Goal: Information Seeking & Learning: Learn about a topic

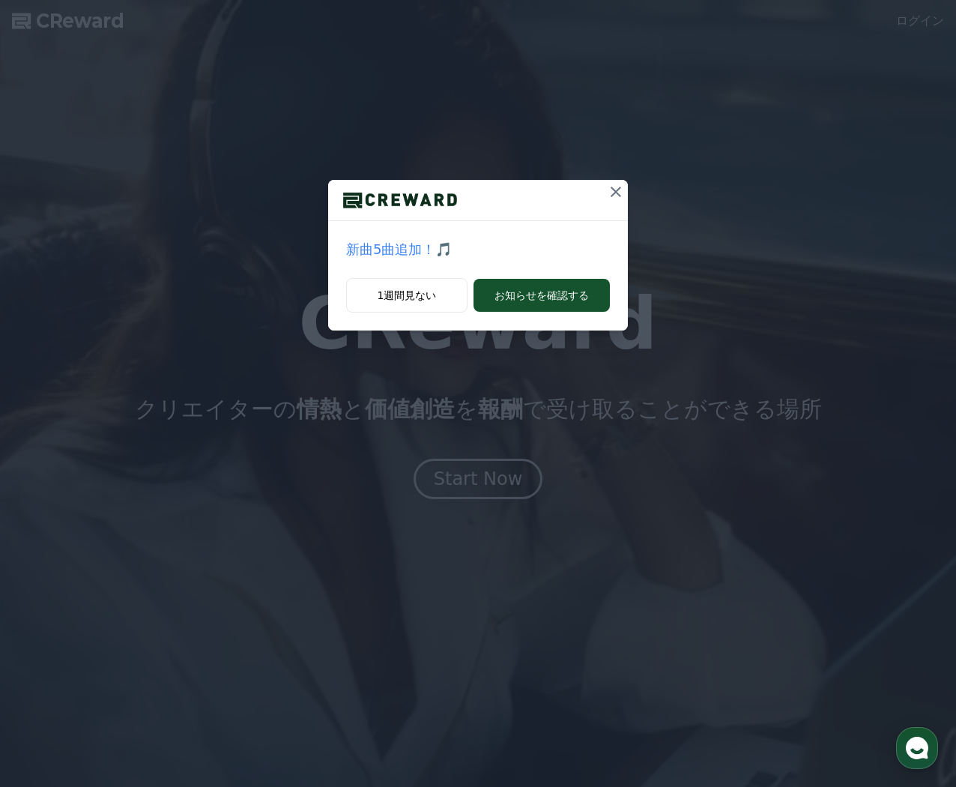
click at [617, 182] on button at bounding box center [616, 192] width 24 height 24
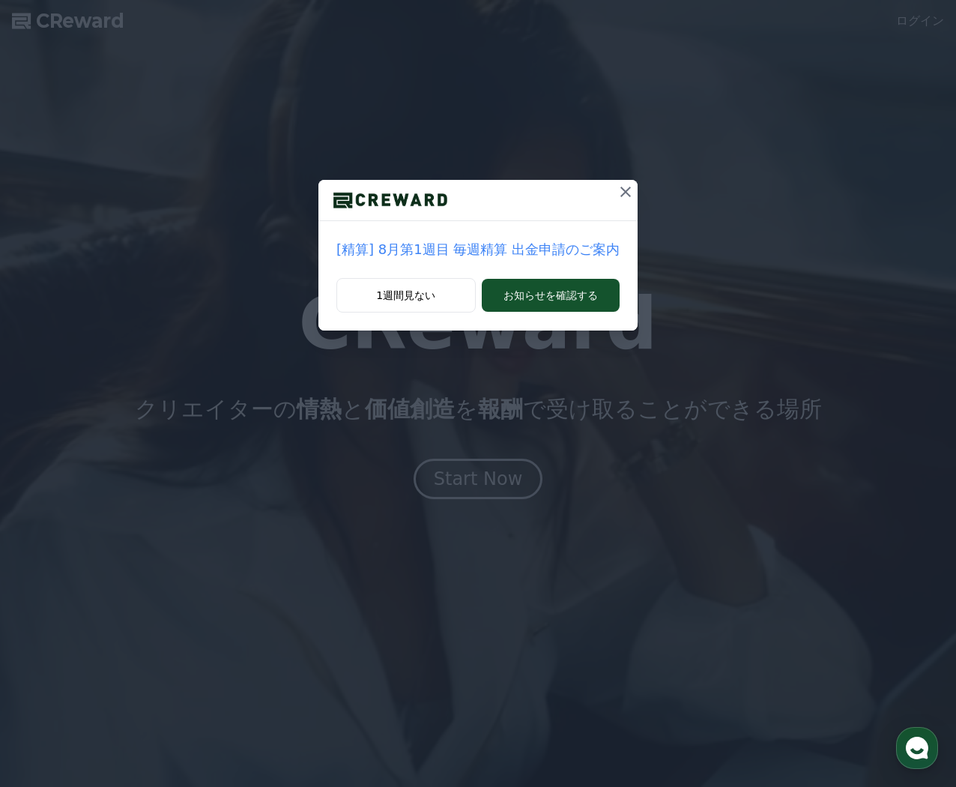
click at [631, 187] on div "[精算] 8月第1週目 毎週精算 出金申請のご案内 1週間見ない お知らせを確認する" at bounding box center [478, 177] width 956 height 355
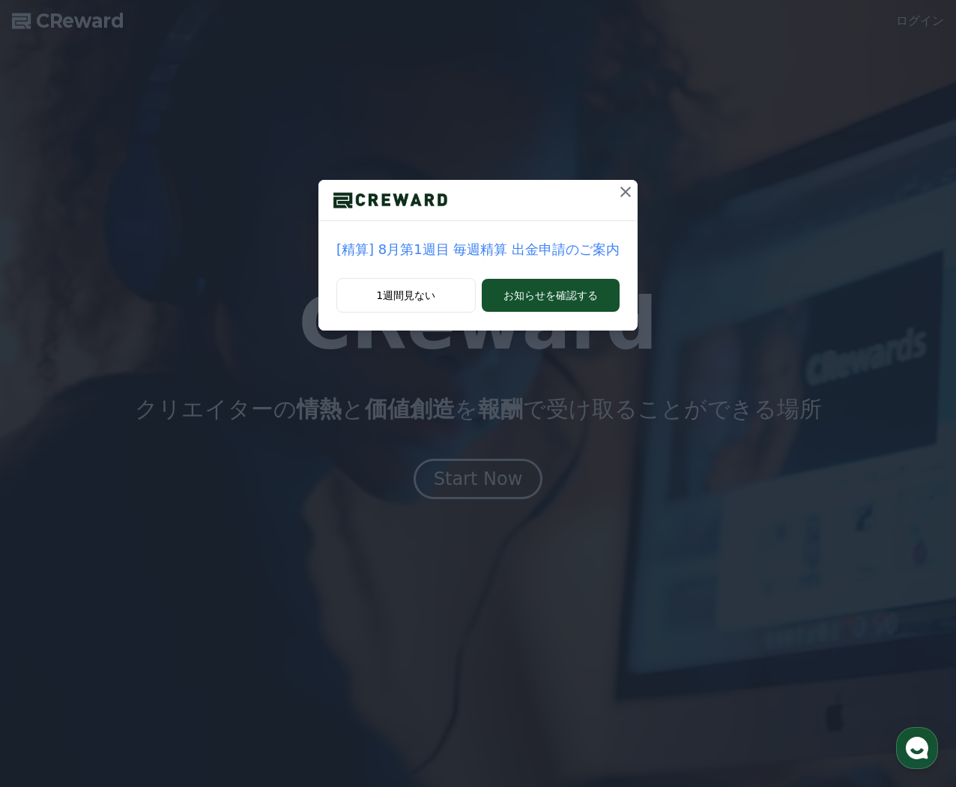
click at [622, 184] on icon at bounding box center [626, 192] width 18 height 18
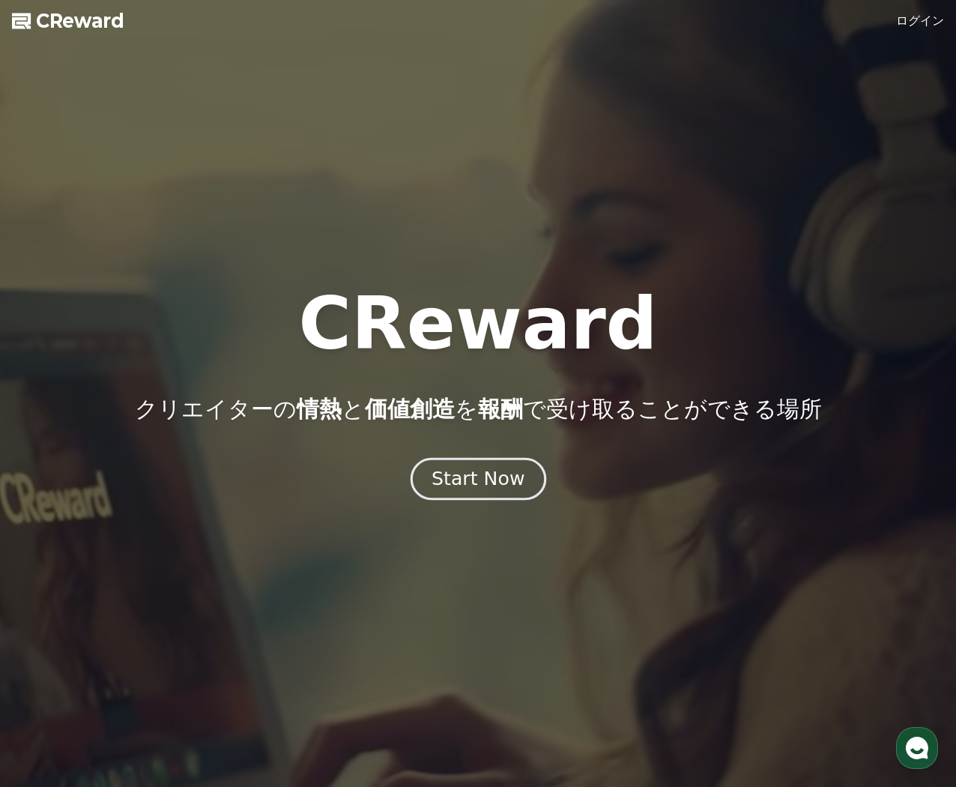
click at [504, 486] on div "Start Now" at bounding box center [478, 478] width 93 height 25
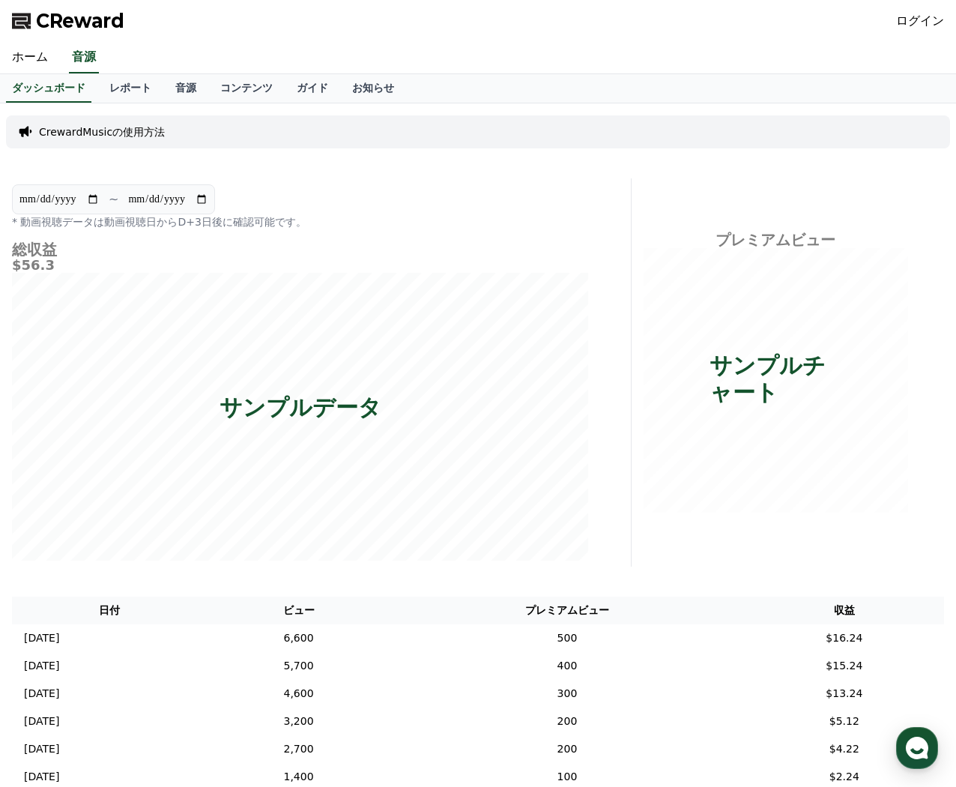
scroll to position [201, 0]
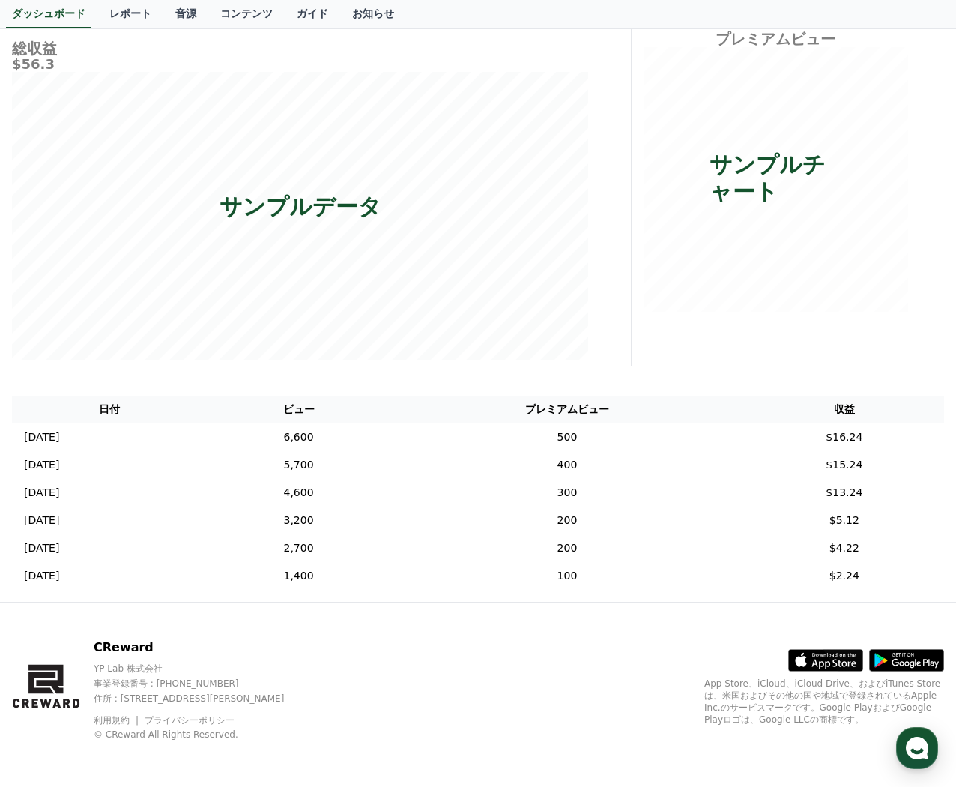
drag, startPoint x: 369, startPoint y: 617, endPoint x: 404, endPoint y: 435, distance: 184.8
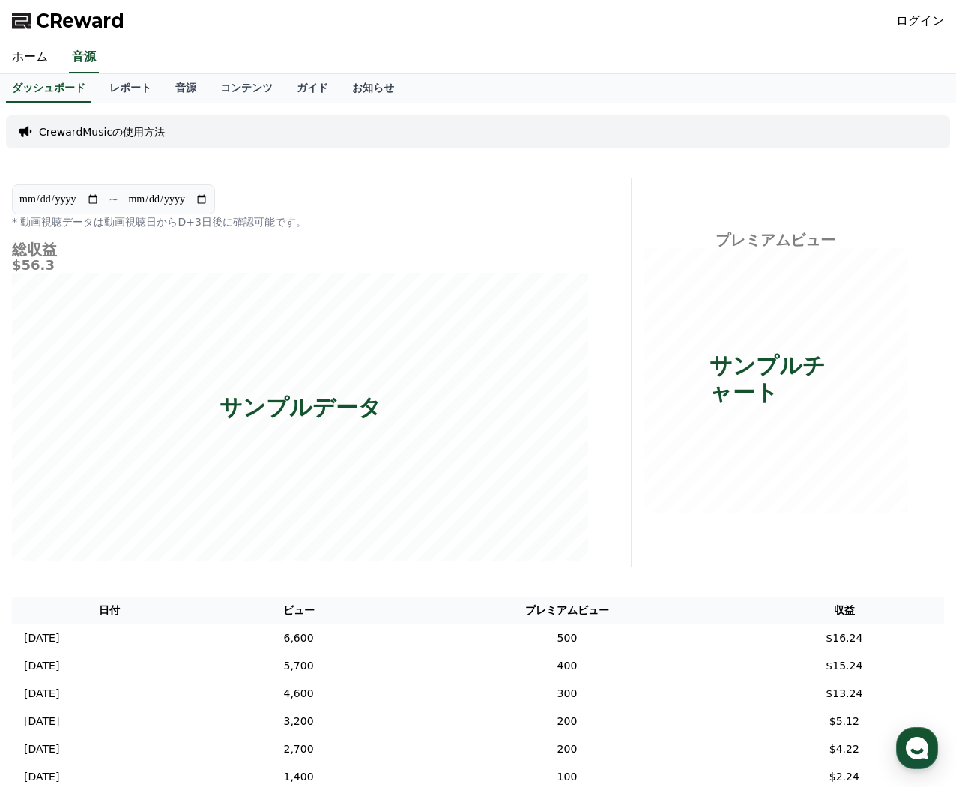
drag, startPoint x: 373, startPoint y: 166, endPoint x: 7, endPoint y: 162, distance: 366.5
drag, startPoint x: 746, startPoint y: 489, endPoint x: 664, endPoint y: 418, distance: 107.9
drag, startPoint x: 726, startPoint y: 361, endPoint x: 463, endPoint y: 495, distance: 294.6
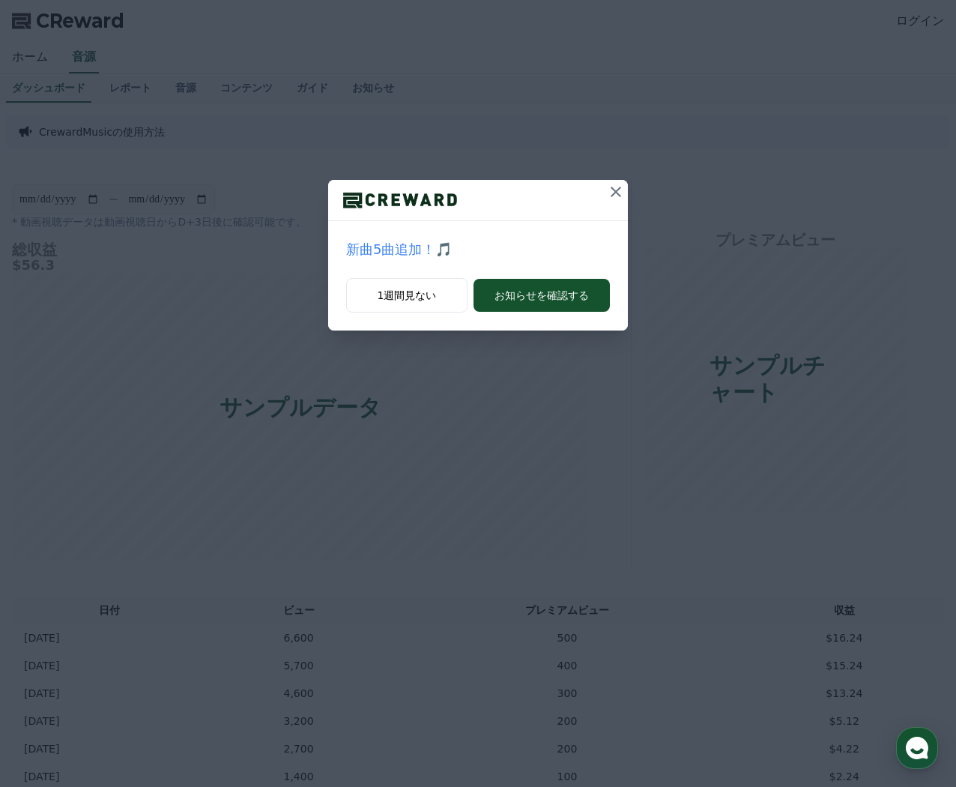
click at [607, 187] on icon at bounding box center [616, 192] width 18 height 18
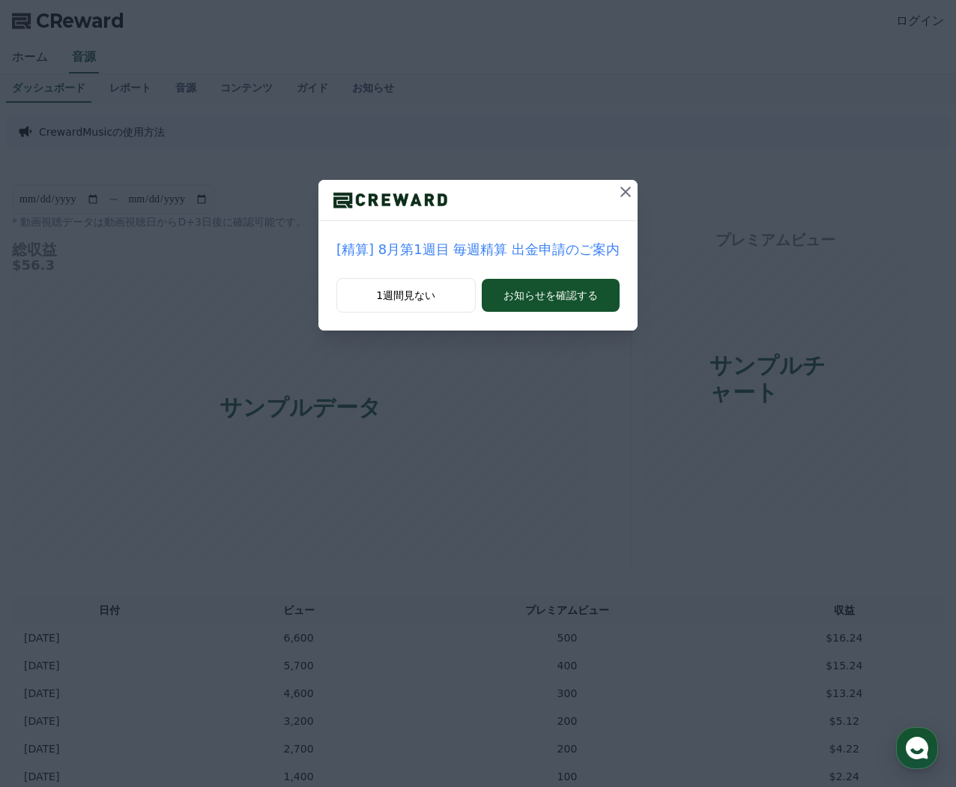
click at [614, 202] on button at bounding box center [626, 192] width 24 height 24
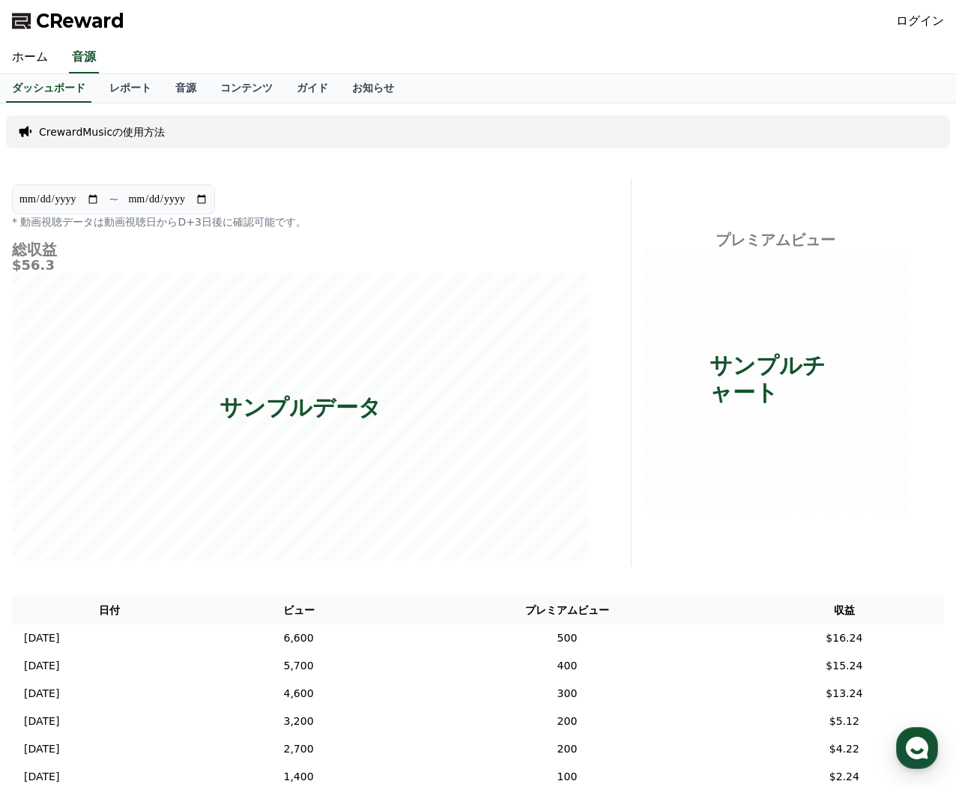
click at [100, 27] on span "CReward" at bounding box center [80, 21] width 88 height 24
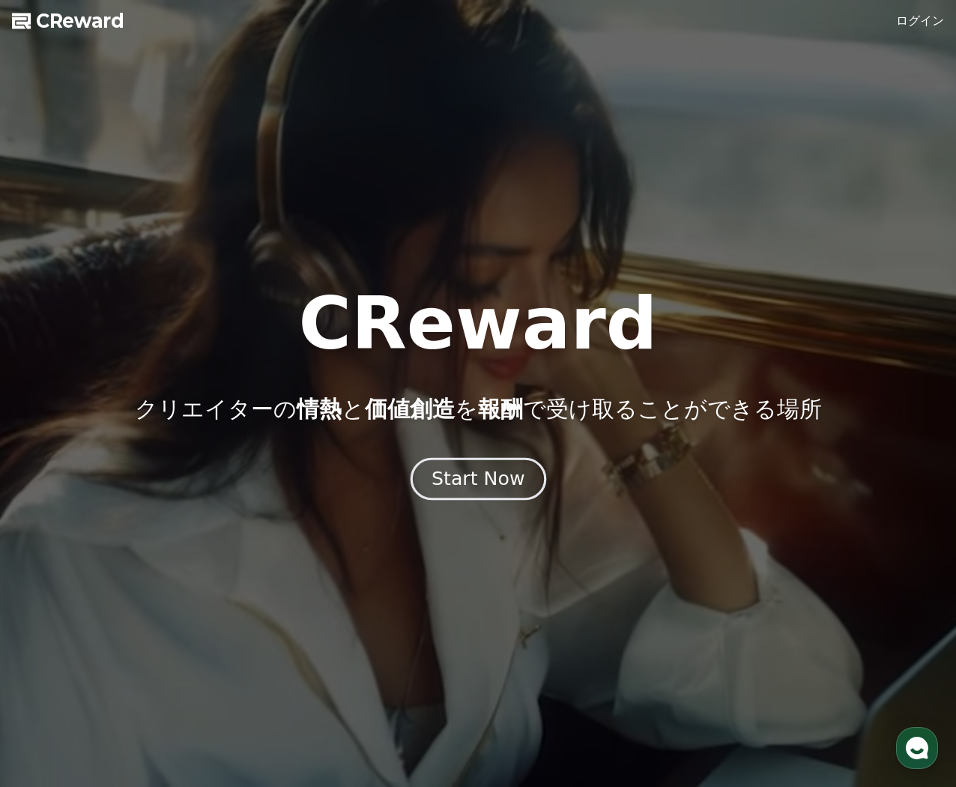
click at [523, 489] on button "Start Now" at bounding box center [478, 479] width 136 height 43
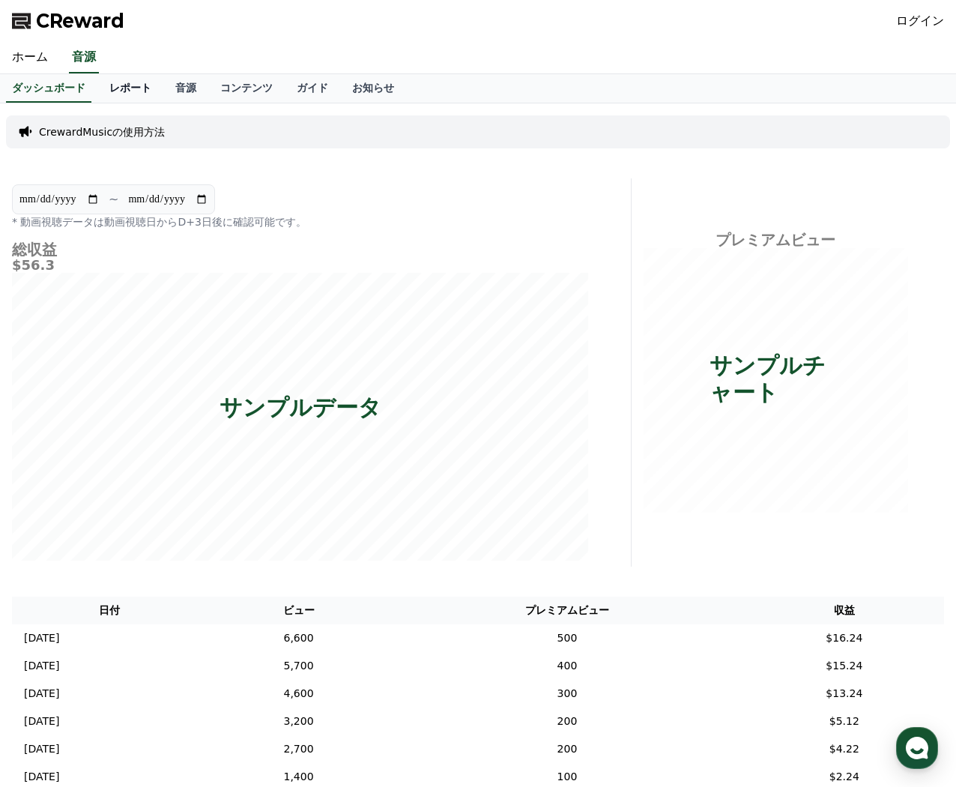
click at [108, 91] on link "レポート" at bounding box center [130, 88] width 66 height 28
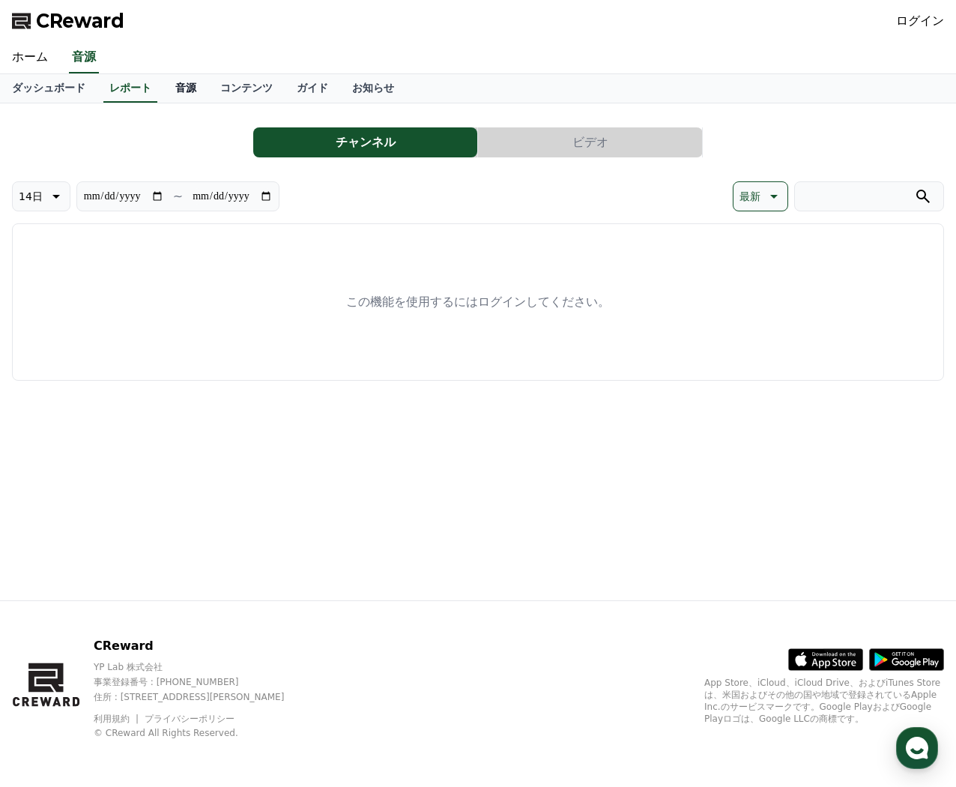
click at [163, 90] on link "音源" at bounding box center [185, 88] width 45 height 28
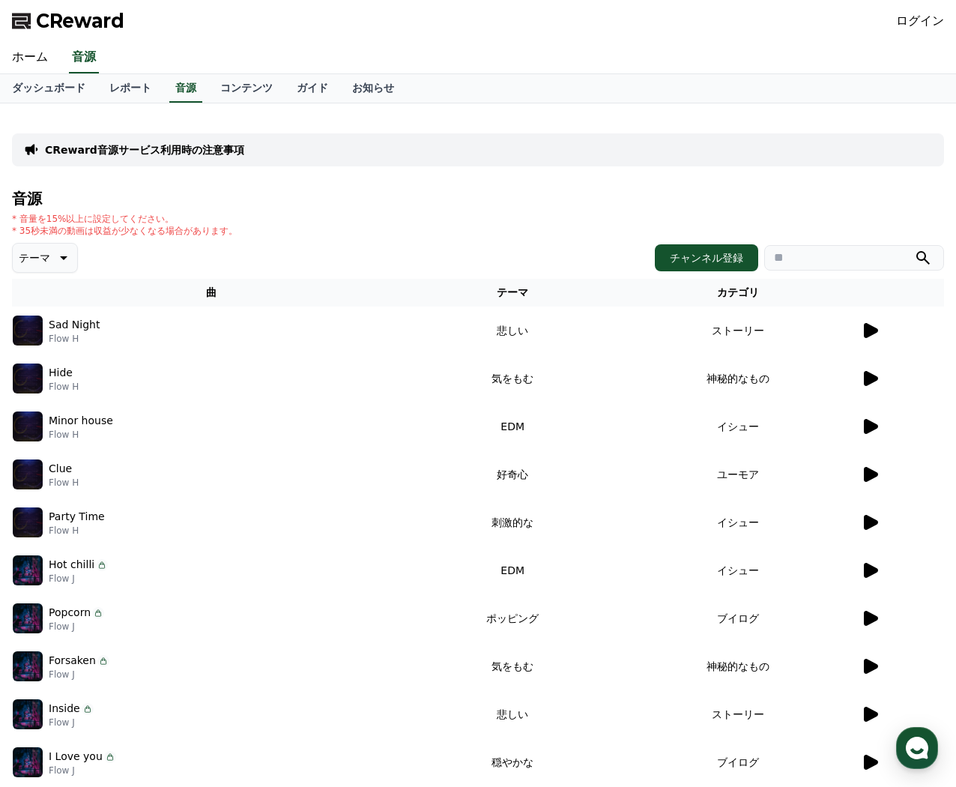
click at [877, 328] on icon at bounding box center [871, 330] width 14 height 15
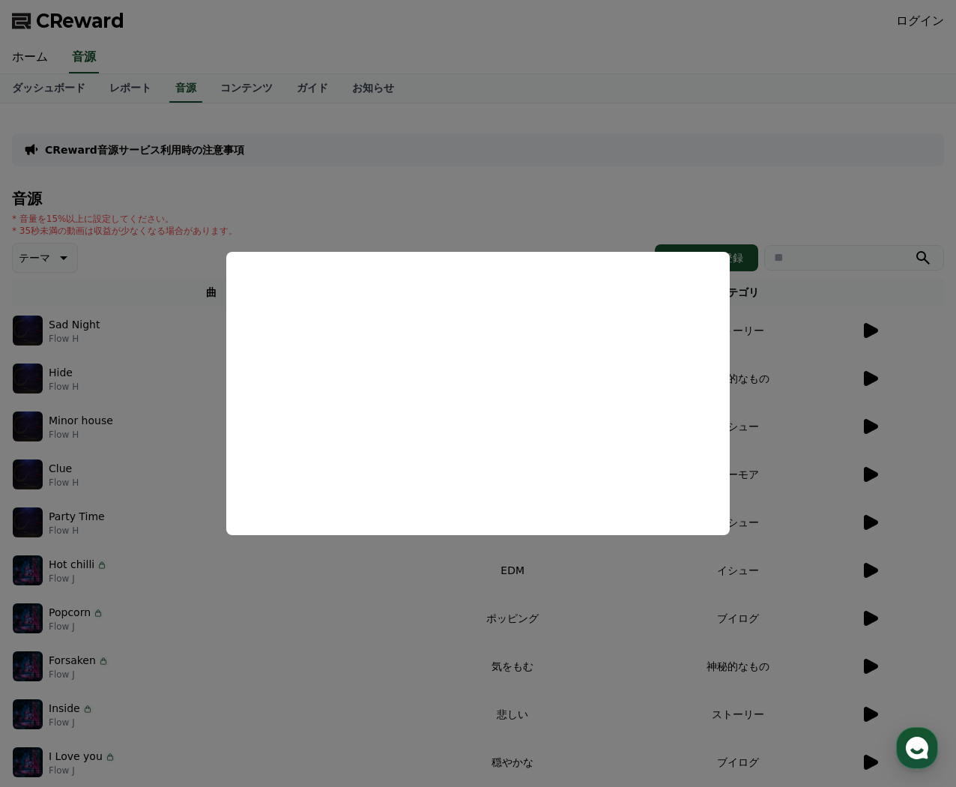
click at [796, 373] on button "close modal" at bounding box center [478, 393] width 956 height 787
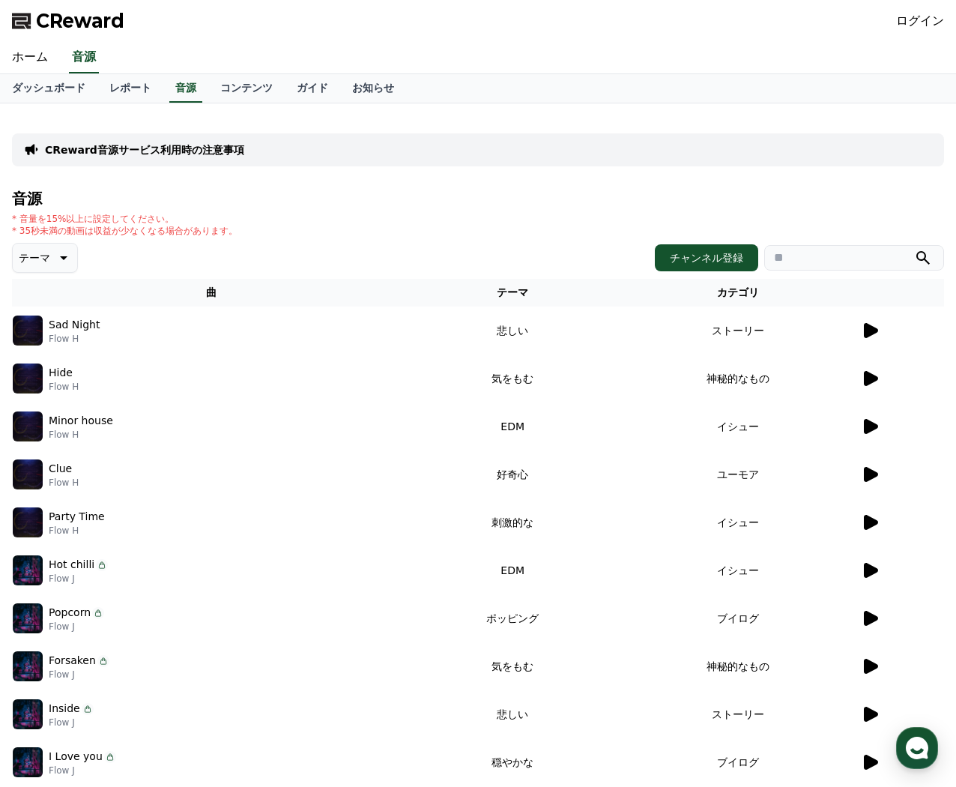
click at [796, 373] on td "神秘的なもの" at bounding box center [737, 379] width 245 height 48
click at [862, 373] on icon at bounding box center [870, 379] width 18 height 18
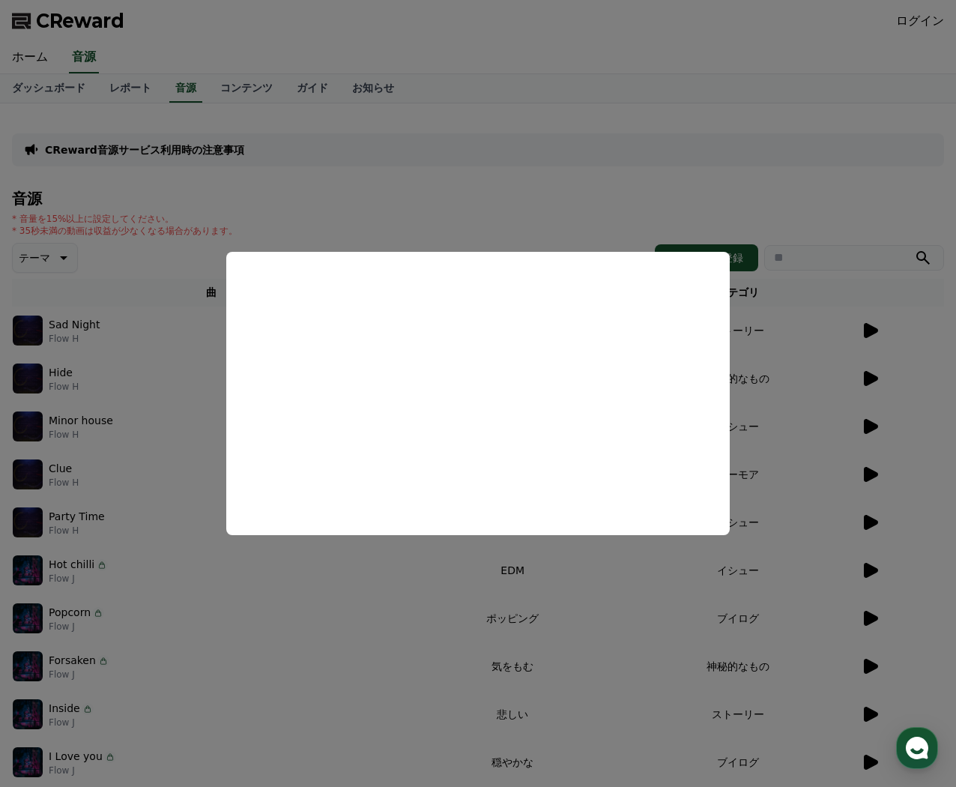
click at [133, 540] on button "close modal" at bounding box center [478, 393] width 956 height 787
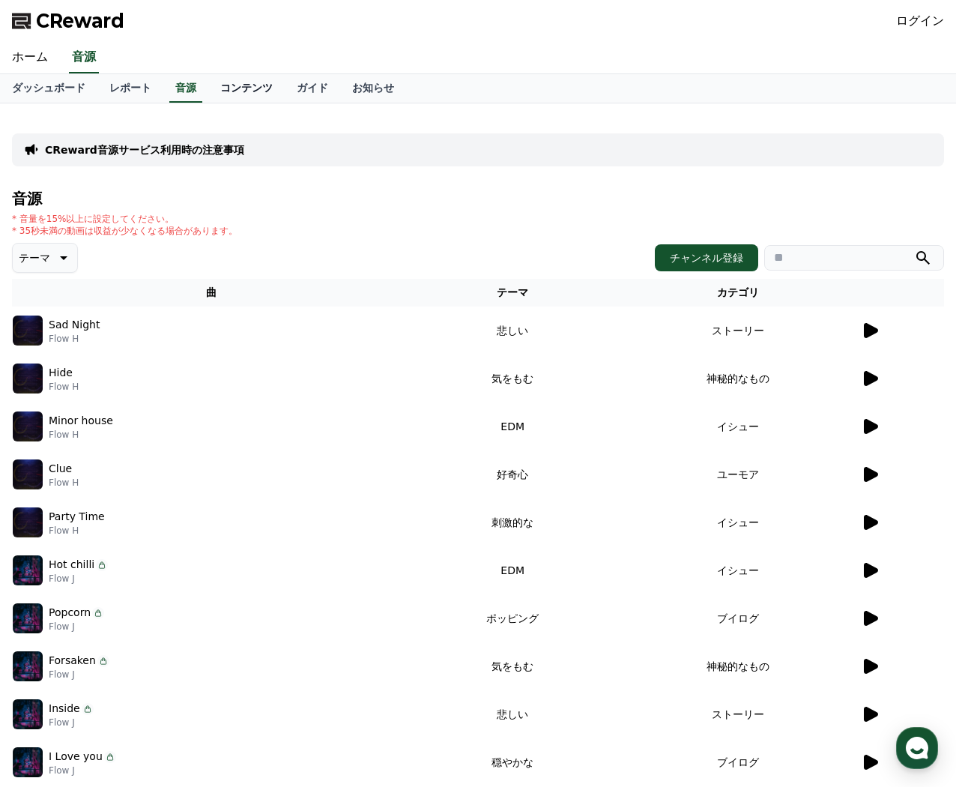
click at [208, 85] on link "コンテンツ" at bounding box center [246, 88] width 76 height 28
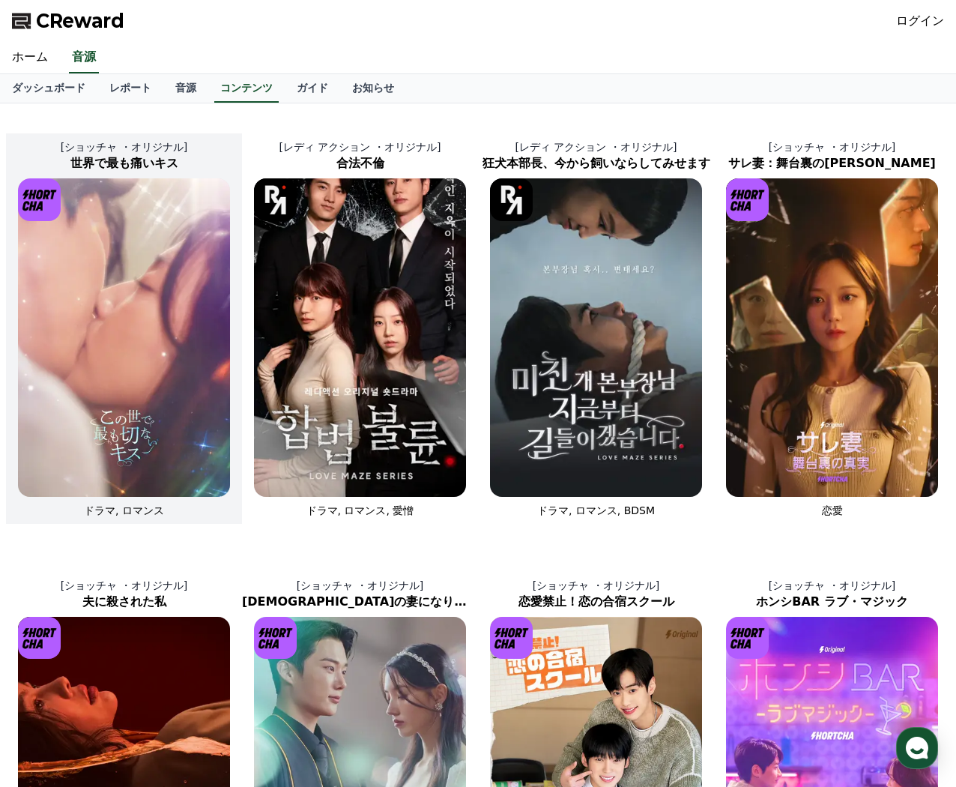
click at [156, 369] on img at bounding box center [124, 337] width 212 height 319
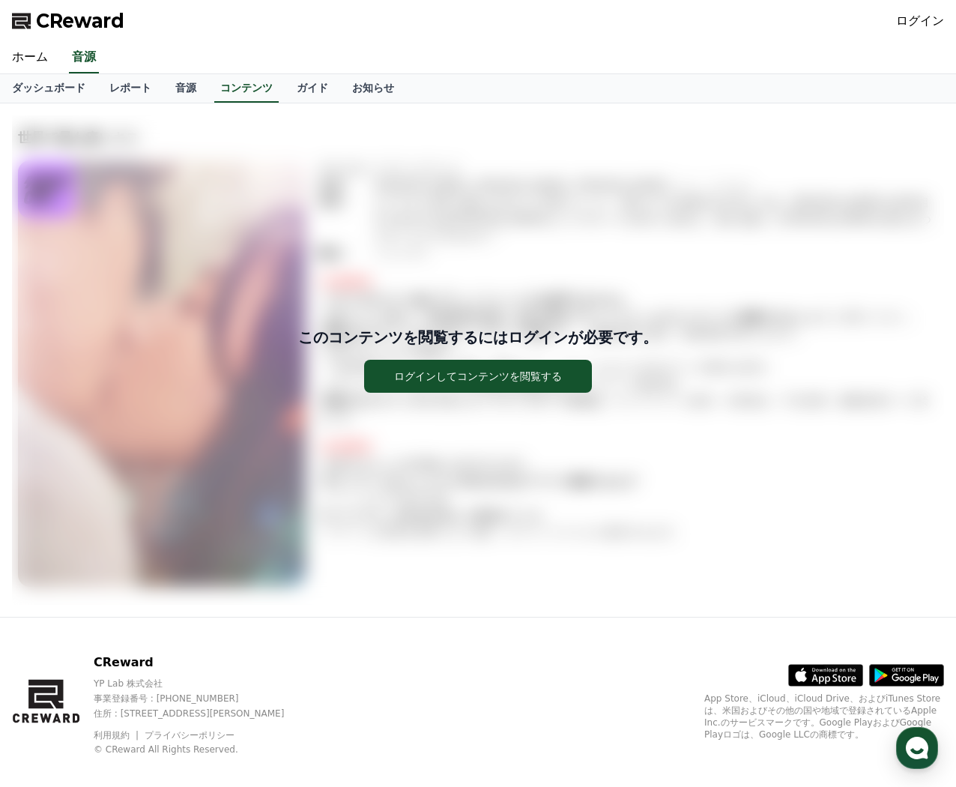
click at [289, 214] on div "このコンテンツを閲覧するにはログインが必要です。 ログインしてコンテンツを閲覧する" at bounding box center [478, 359] width 932 height 489
click at [285, 96] on link "ガイド" at bounding box center [312, 88] width 55 height 28
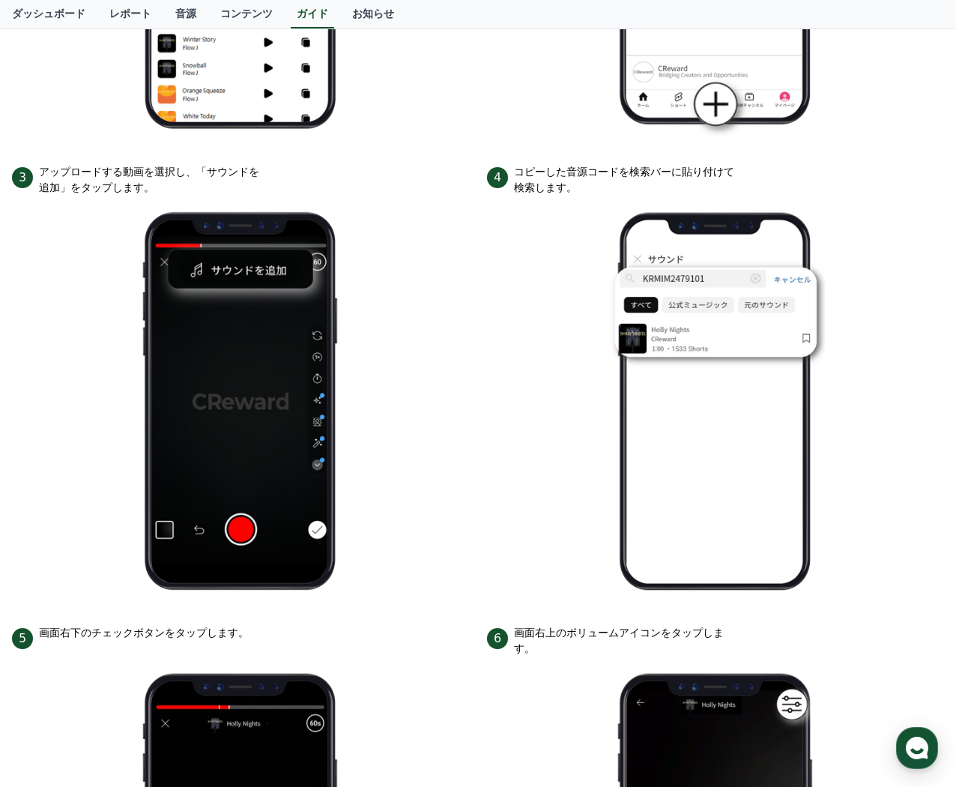
scroll to position [606, 0]
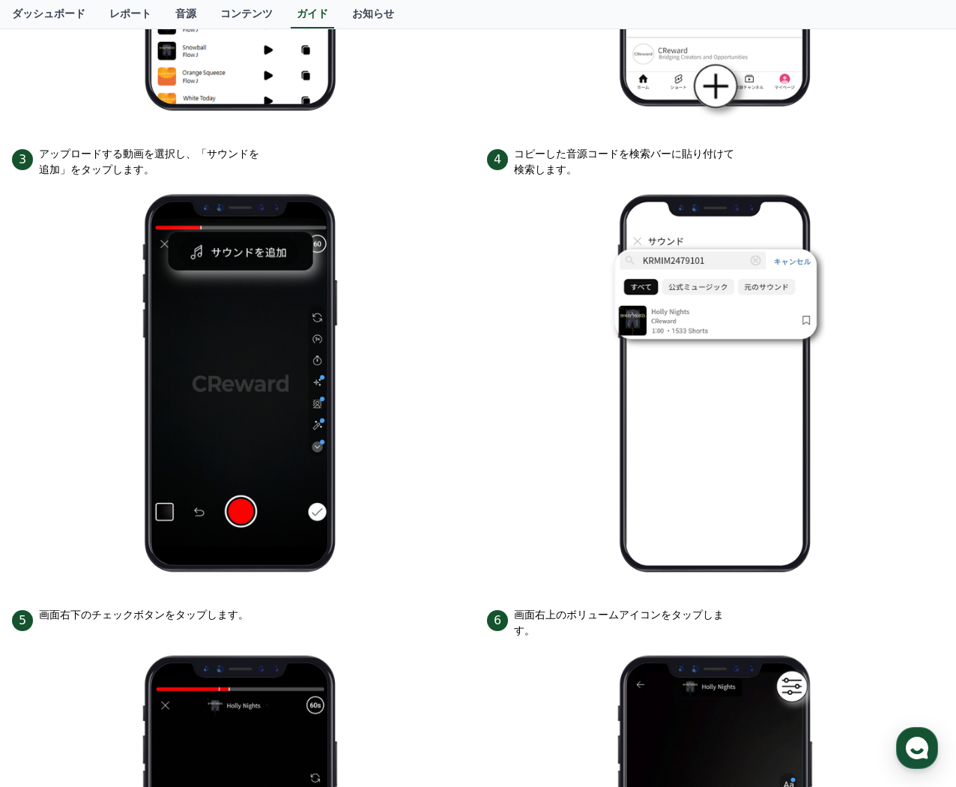
drag, startPoint x: 276, startPoint y: 388, endPoint x: 268, endPoint y: 272, distance: 116.4
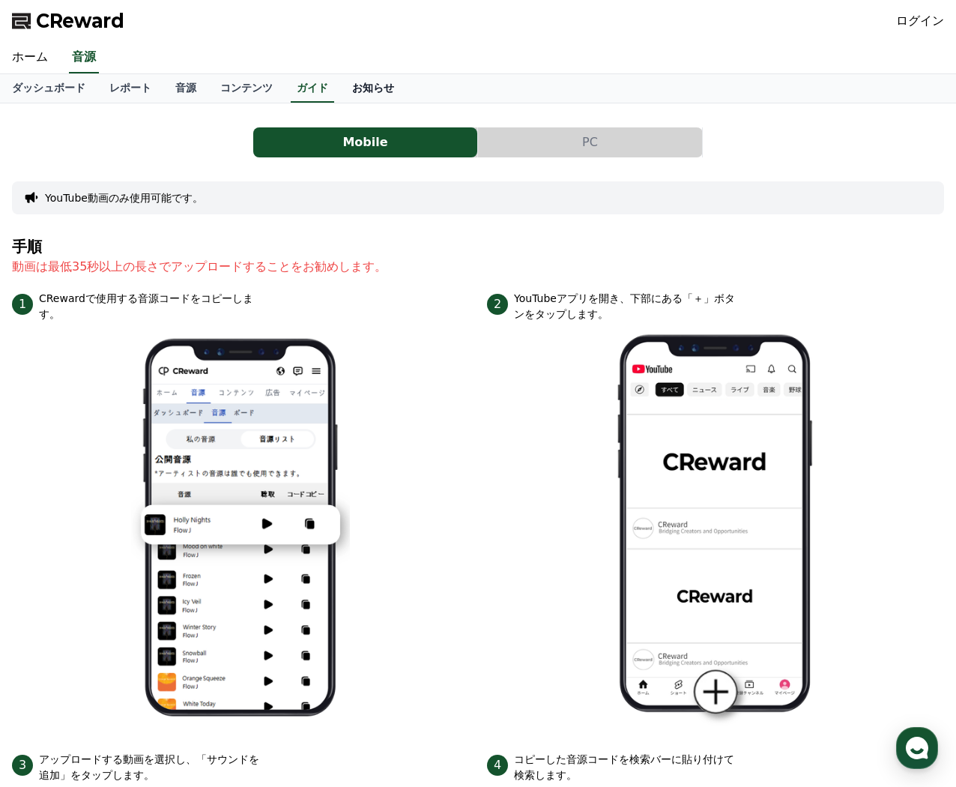
click at [340, 85] on link "お知らせ" at bounding box center [373, 88] width 66 height 28
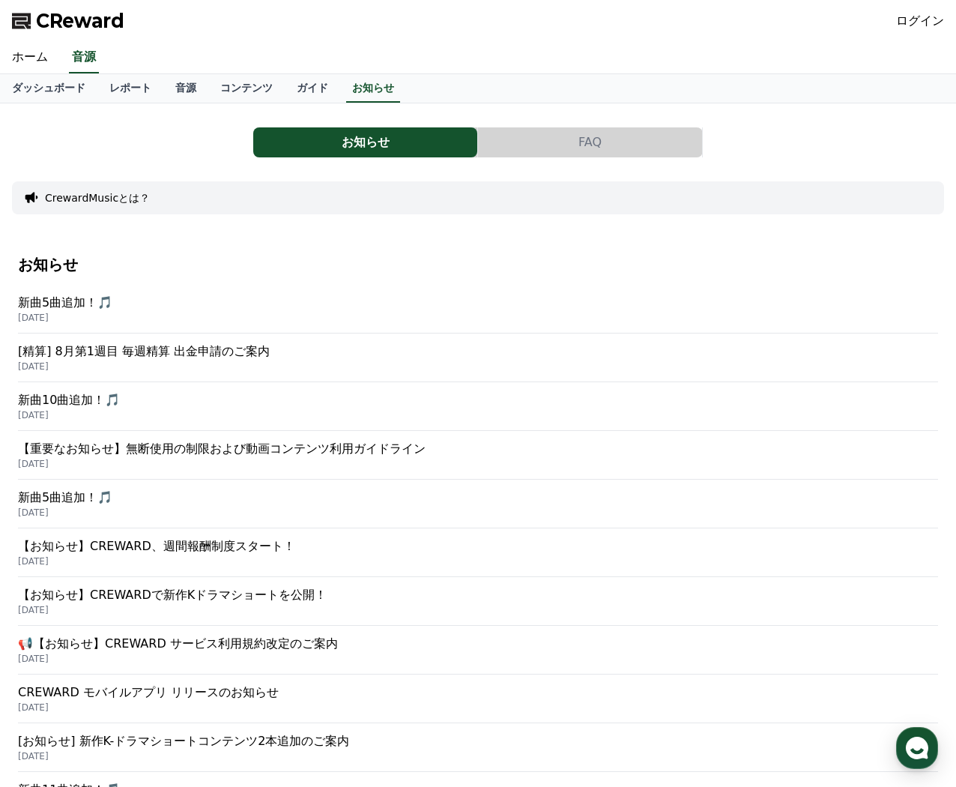
click at [570, 142] on button "FAQ" at bounding box center [590, 142] width 224 height 30
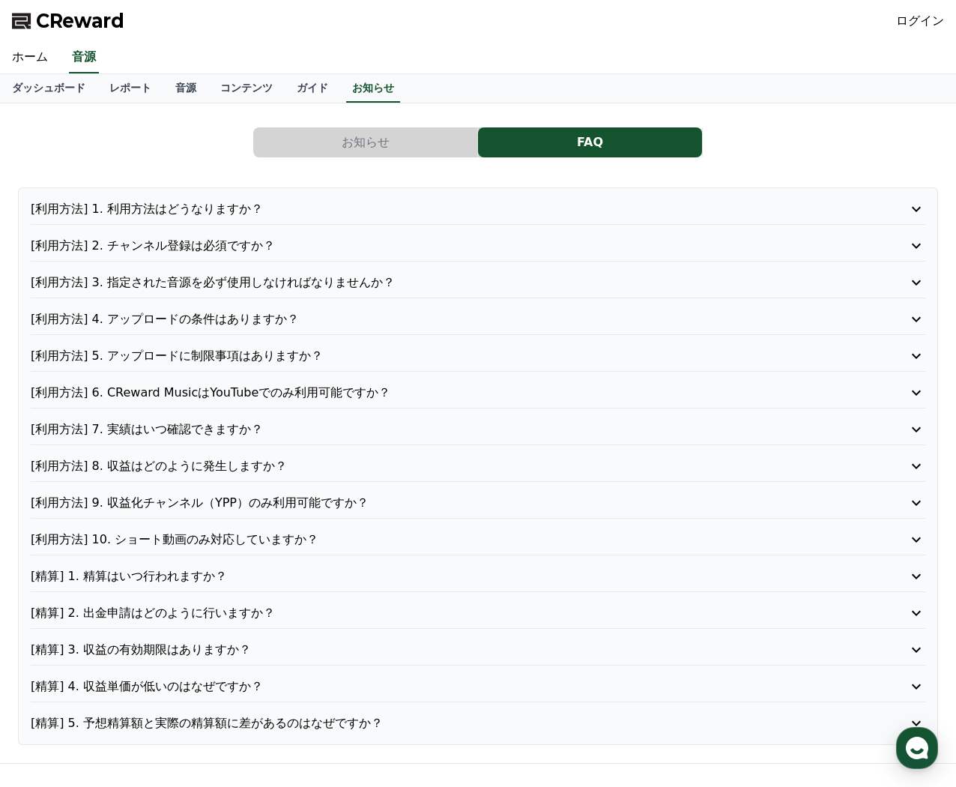
click at [283, 201] on p "[利用方法] 1. 利用方法はどうなりますか？" at bounding box center [442, 209] width 823 height 18
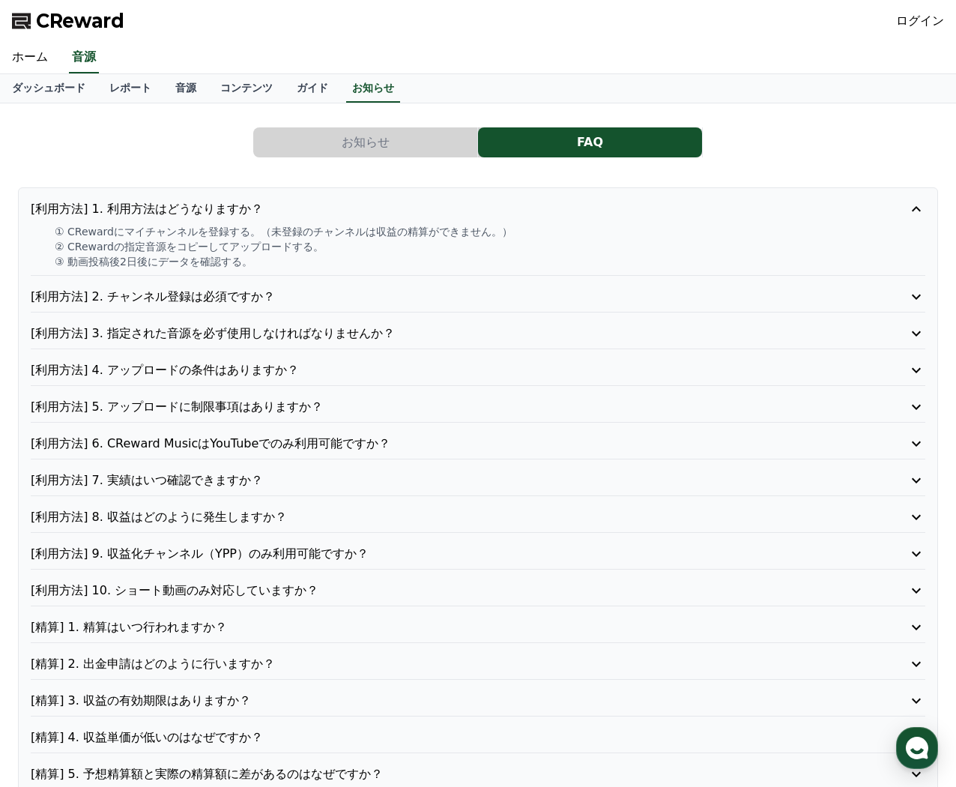
click at [322, 299] on p "[利用方法] 2. チャンネル登録は必須ですか？" at bounding box center [442, 297] width 823 height 18
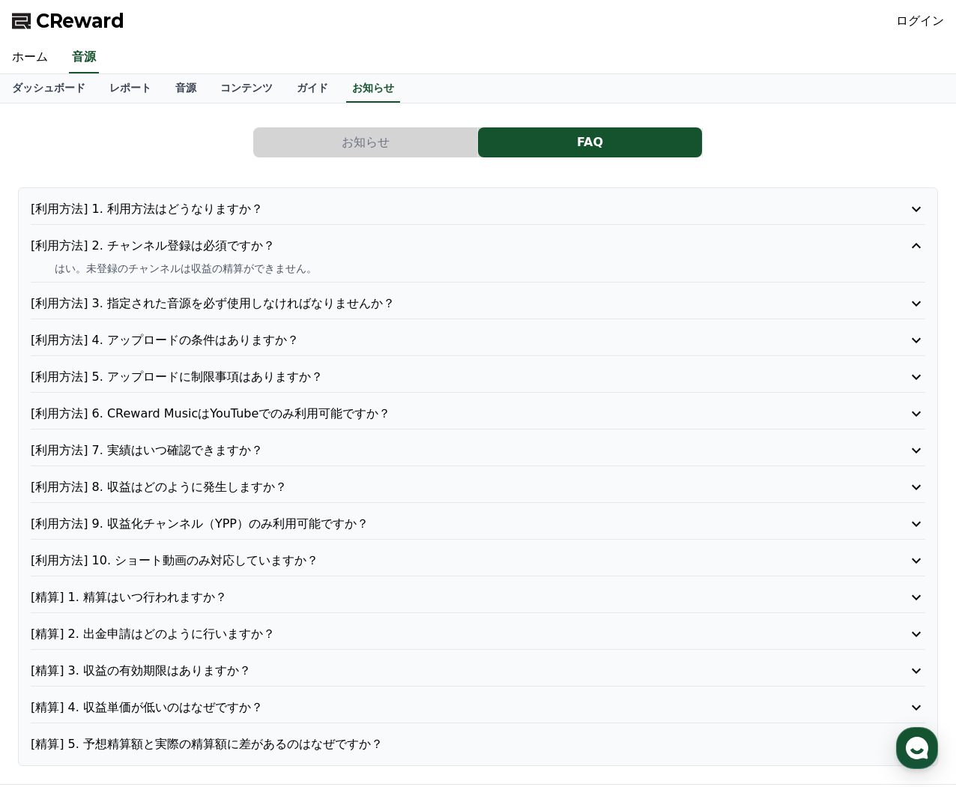
click at [321, 220] on div "[利用方法] 1. 利用方法はどうなりますか？" at bounding box center [478, 212] width 895 height 25
click at [313, 187] on div "[利用方法] 1. 利用方法はどうなりますか？ [利用方法] 2. チャンネル登録は必須ですか？ はい。未登録のチャンネルは収益の精算ができません。 [利用方…" at bounding box center [478, 476] width 920 height 579
click at [313, 223] on div "[利用方法] 1. 利用方法はどうなりますか？ [利用方法] 2. チャンネル登録は必須ですか？ はい。未登録のチャンネルは収益の精算ができません。 [利用方…" at bounding box center [478, 476] width 920 height 579
click at [310, 214] on p "[利用方法] 1. 利用方法はどうなりますか？" at bounding box center [442, 209] width 823 height 18
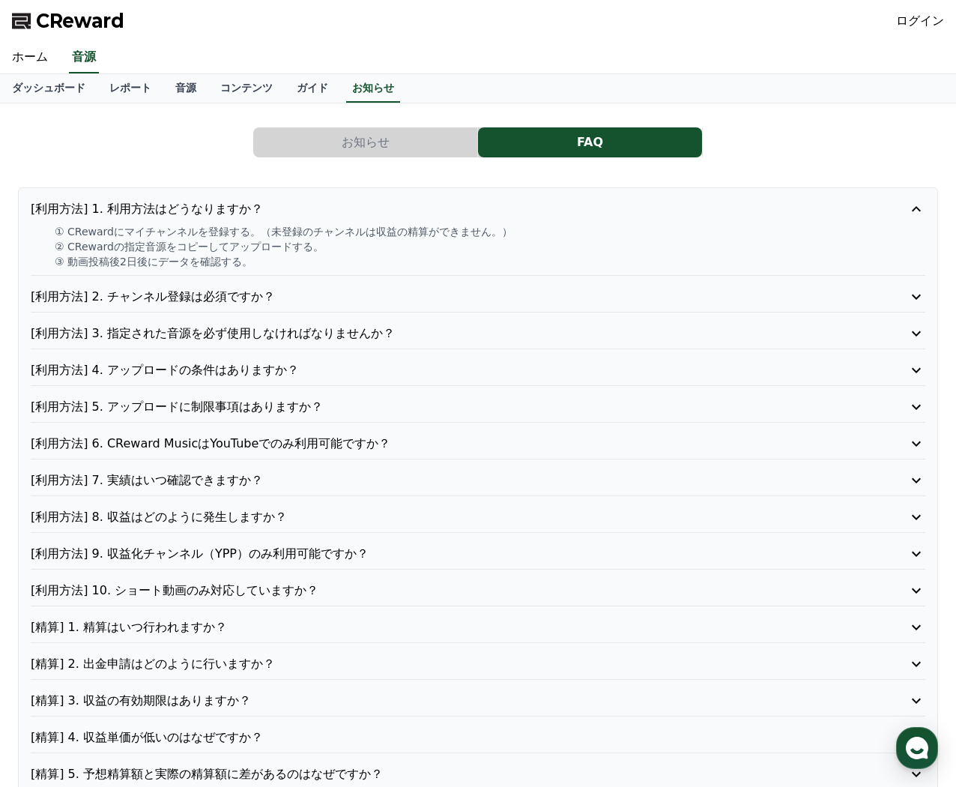
click at [280, 303] on p "[利用方法] 2. チャンネル登録は必須ですか？" at bounding box center [442, 297] width 823 height 18
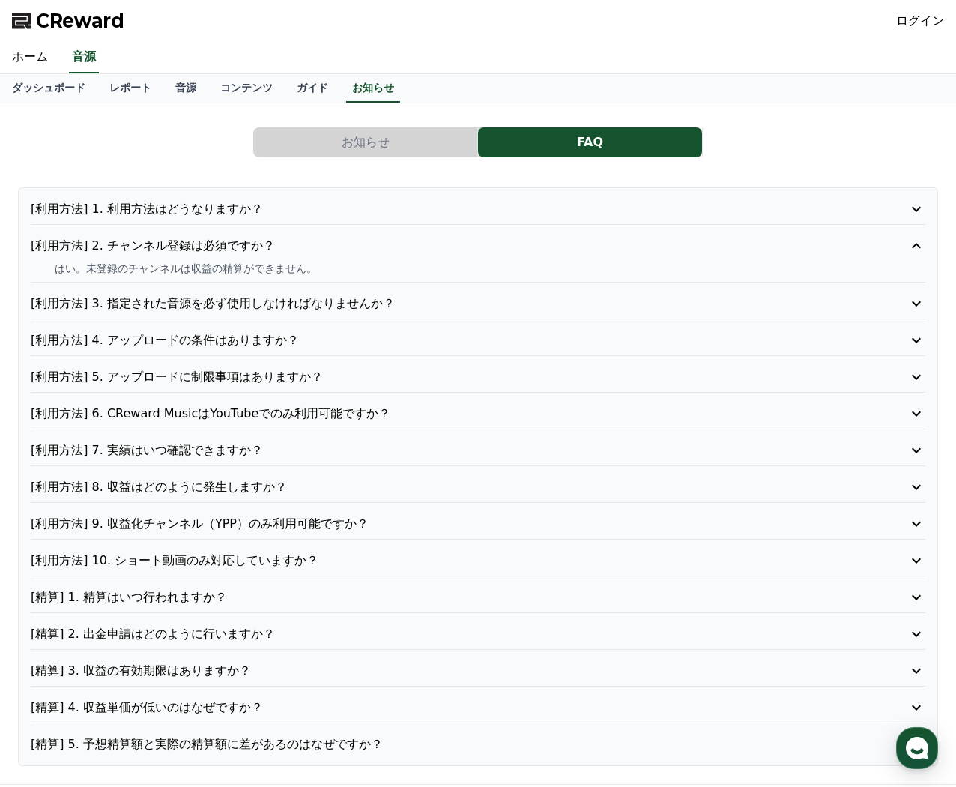
click at [283, 301] on p "[利用方法] 3. 指定された音源を必ず使用しなければなりませんか？" at bounding box center [442, 304] width 823 height 18
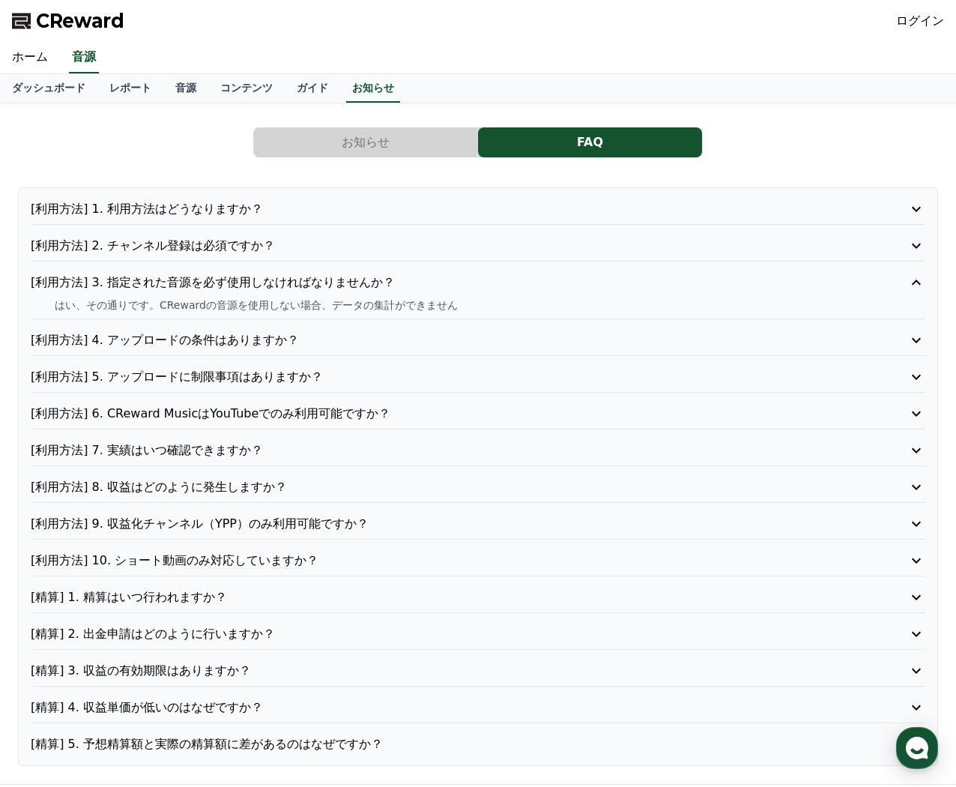
click at [290, 341] on p "[利用方法] 4. アップロードの条件はありますか？" at bounding box center [442, 340] width 823 height 18
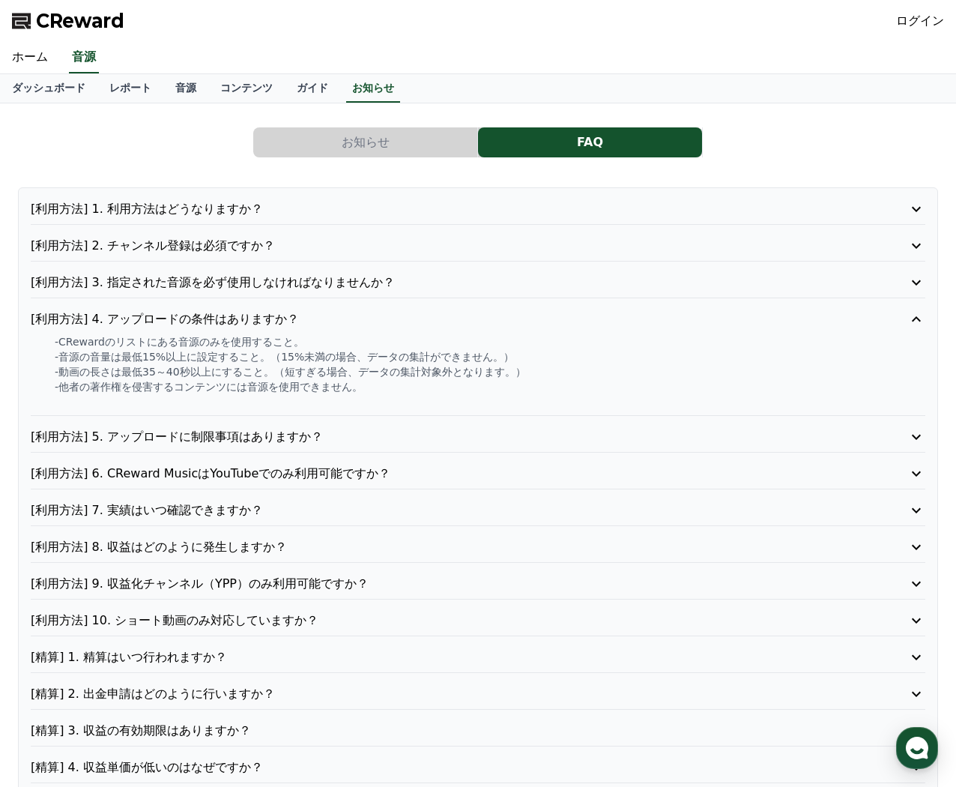
click at [316, 429] on p "[利用方法] 5. アップロードに制限事項はありますか？" at bounding box center [442, 437] width 823 height 18
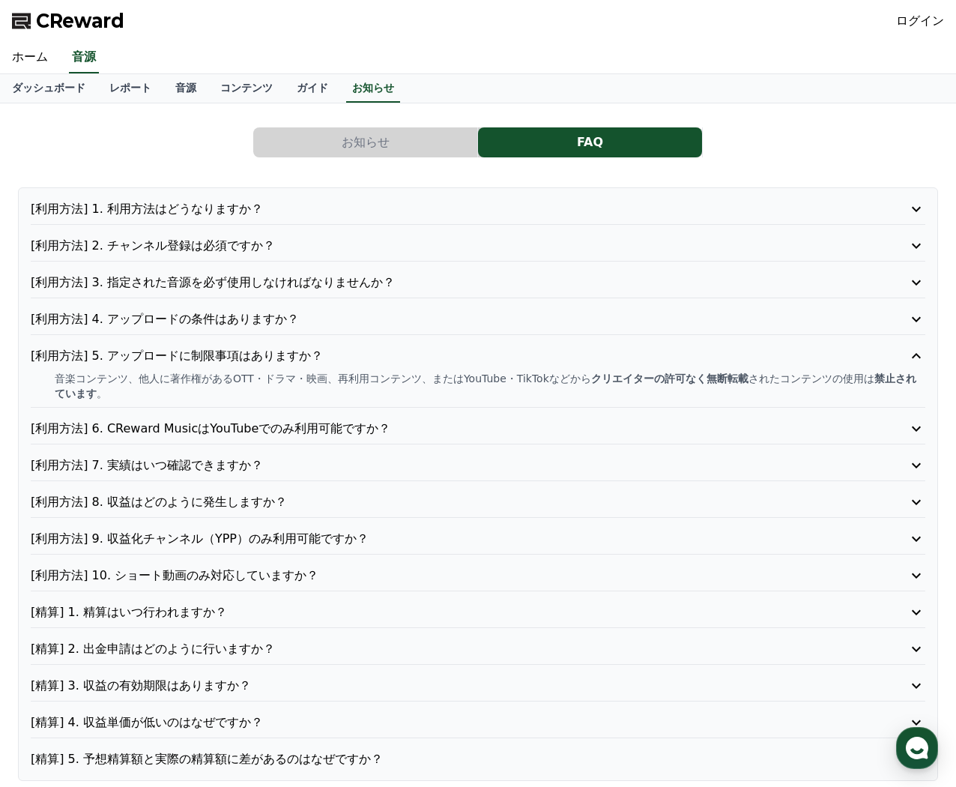
click at [376, 420] on p "[利用方法] 6. CReward MusicはYouTubeでのみ利用可能ですか？" at bounding box center [442, 429] width 823 height 18
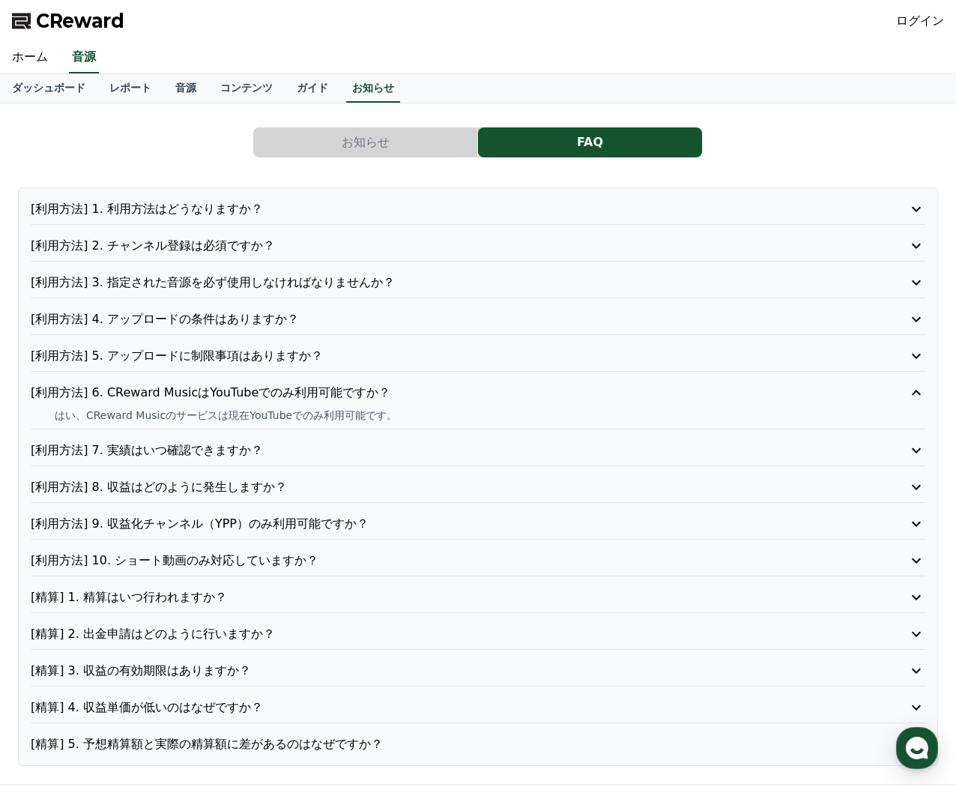
click at [256, 102] on div "ダッシュボード レポート 音源 コンテンツ ガイド お知らせ" at bounding box center [478, 88] width 956 height 29
click at [285, 100] on link "ガイド" at bounding box center [312, 88] width 55 height 28
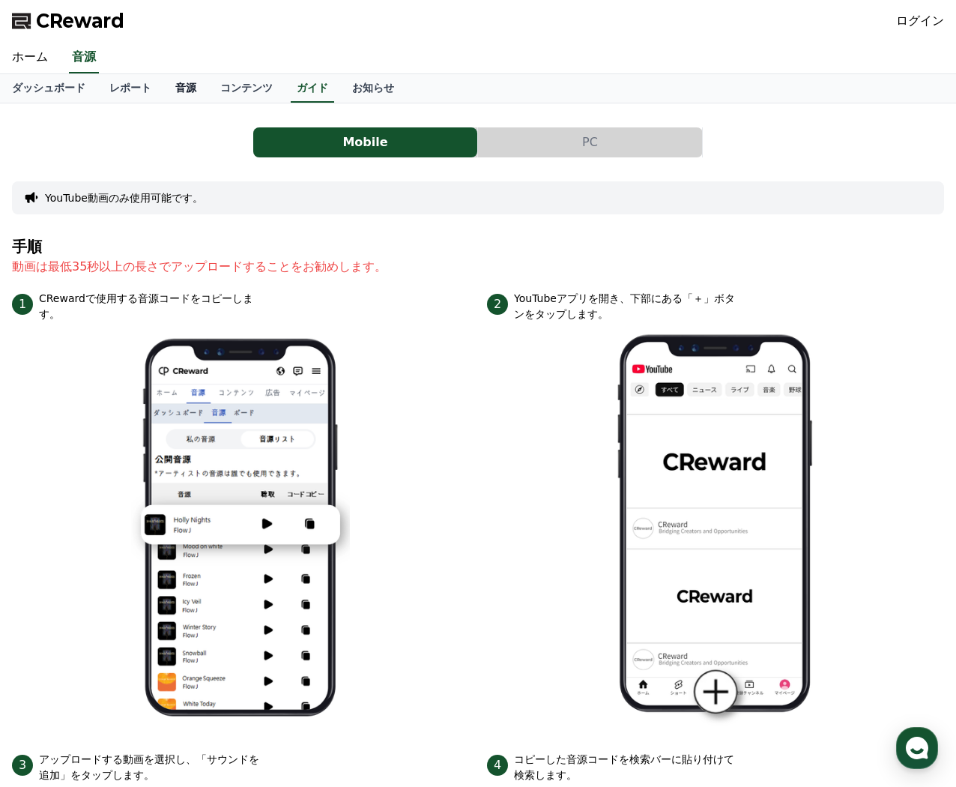
click at [177, 97] on link "音源" at bounding box center [185, 88] width 45 height 28
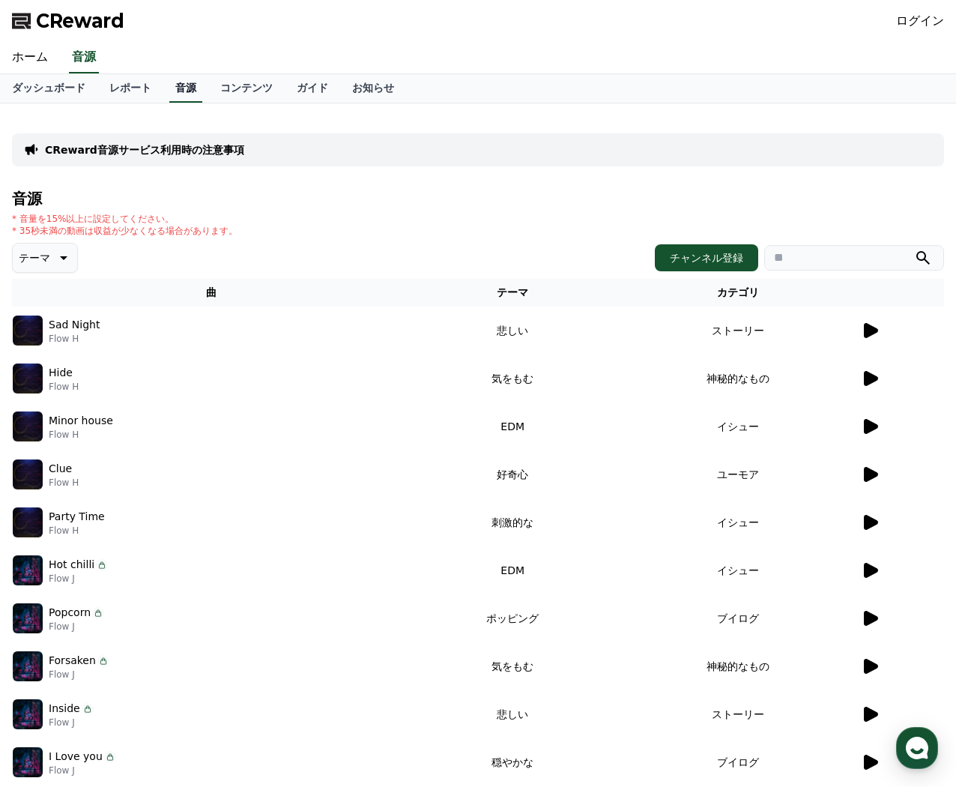
click at [169, 93] on link "音源" at bounding box center [185, 88] width 33 height 28
click at [871, 436] on td at bounding box center [902, 426] width 84 height 48
click at [730, 429] on td "イシュー" at bounding box center [737, 426] width 245 height 48
click at [890, 424] on div at bounding box center [902, 426] width 82 height 18
click at [878, 423] on icon at bounding box center [870, 426] width 18 height 18
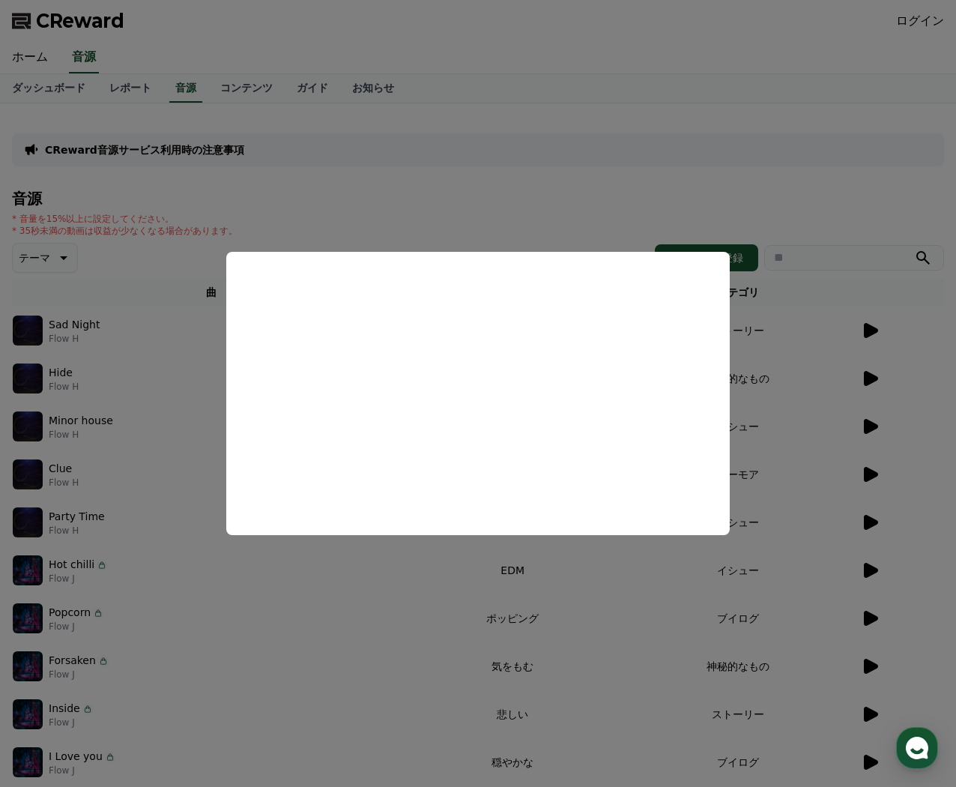
click at [412, 557] on button "close modal" at bounding box center [478, 393] width 956 height 787
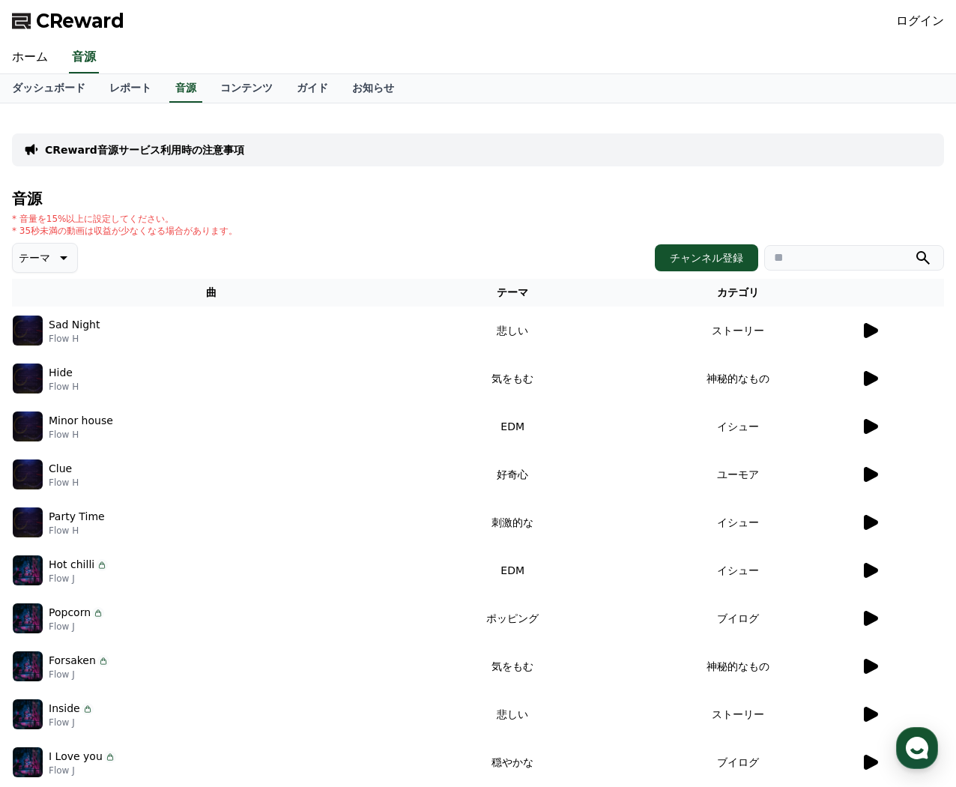
click at [60, 260] on icon at bounding box center [62, 258] width 18 height 18
click at [40, 276] on div "音源 * 音量を15%以上に設定してください。 * 35秒未満の動画は収益が少なくなる場合があります。 テーマ テーマ 全て 空想 好奇心 暗い 明るい ポッ…" at bounding box center [478, 503] width 932 height 626
click at [43, 281] on button "好奇心" at bounding box center [35, 278] width 43 height 33
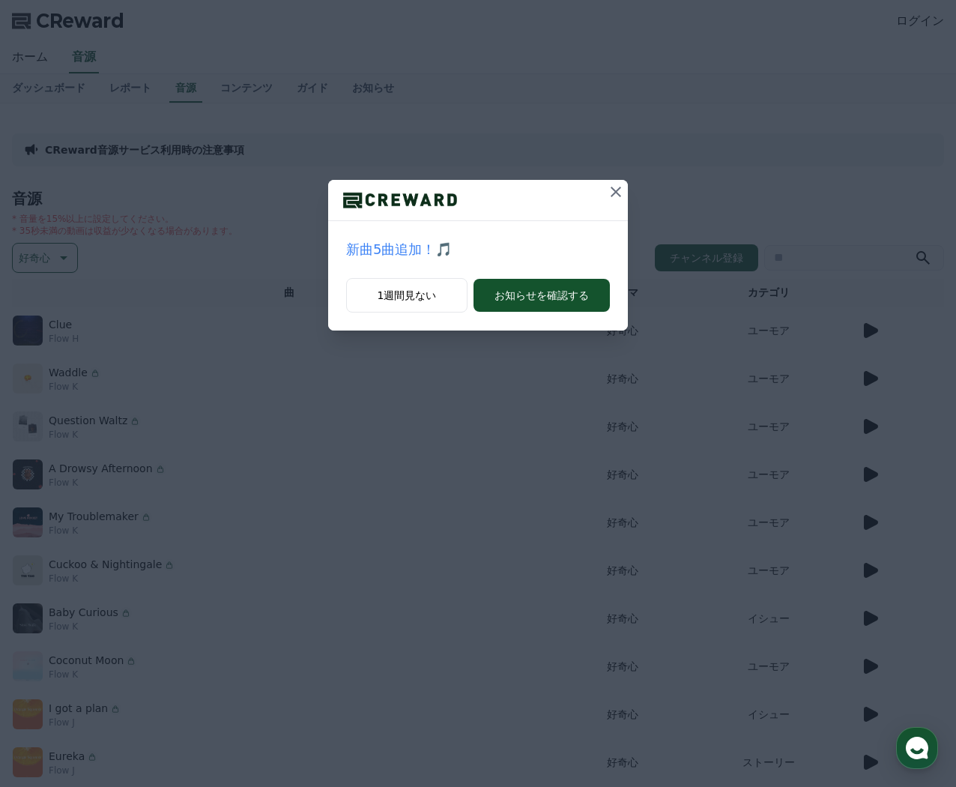
click at [610, 190] on icon at bounding box center [616, 192] width 18 height 18
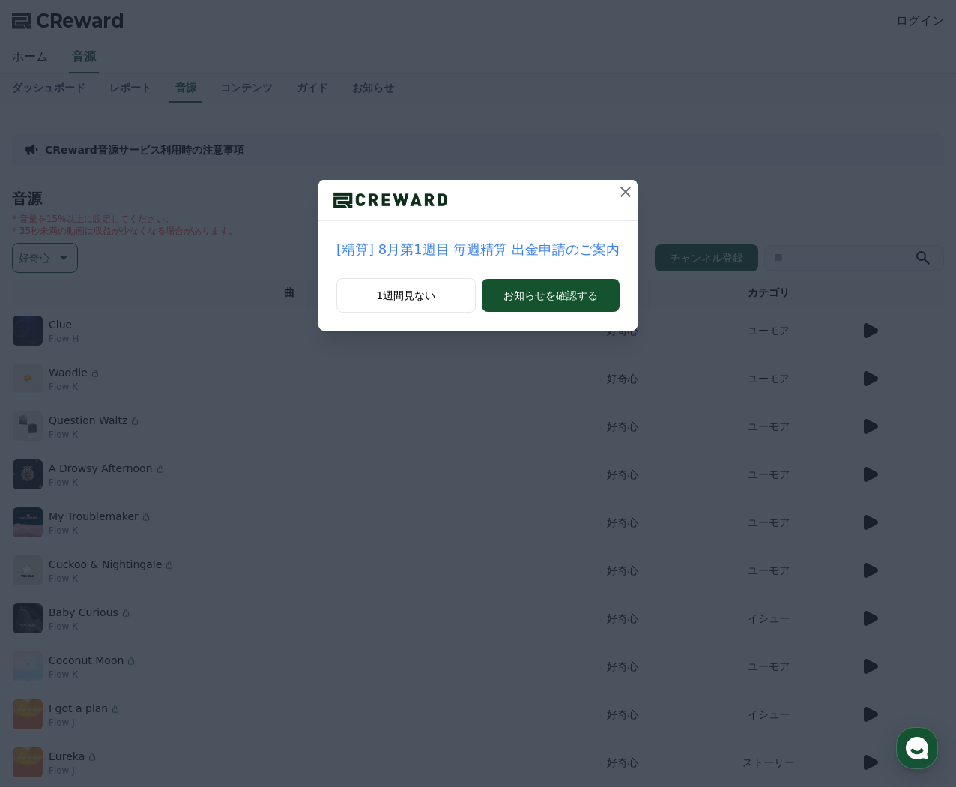
click at [627, 191] on icon at bounding box center [626, 192] width 18 height 18
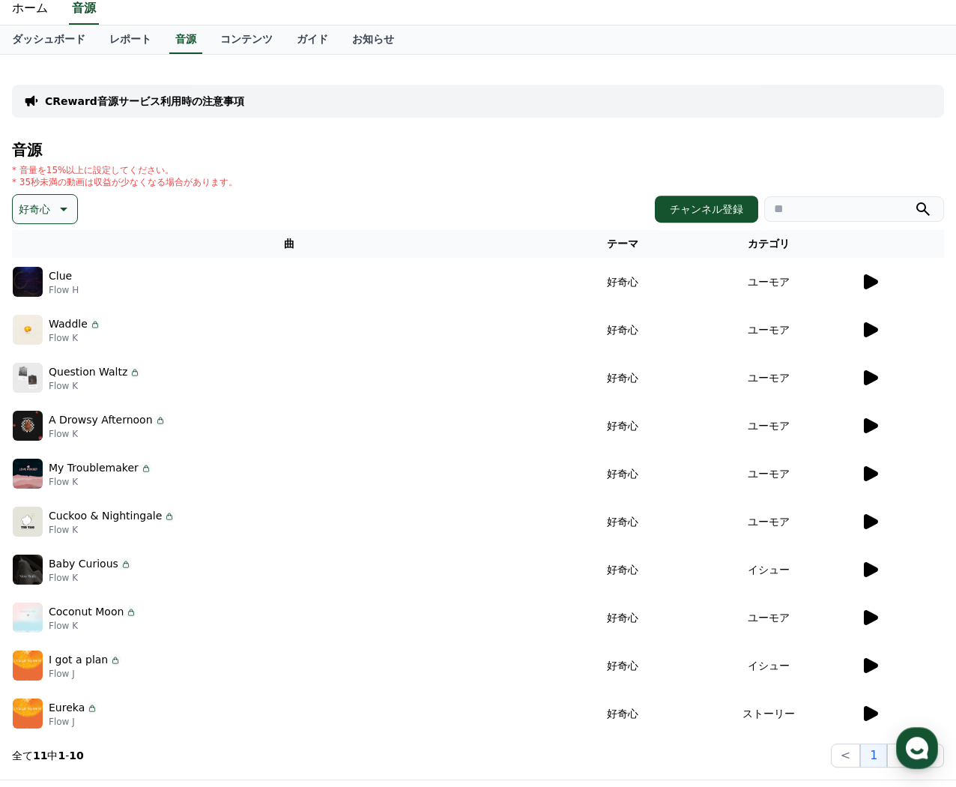
scroll to position [227, 0]
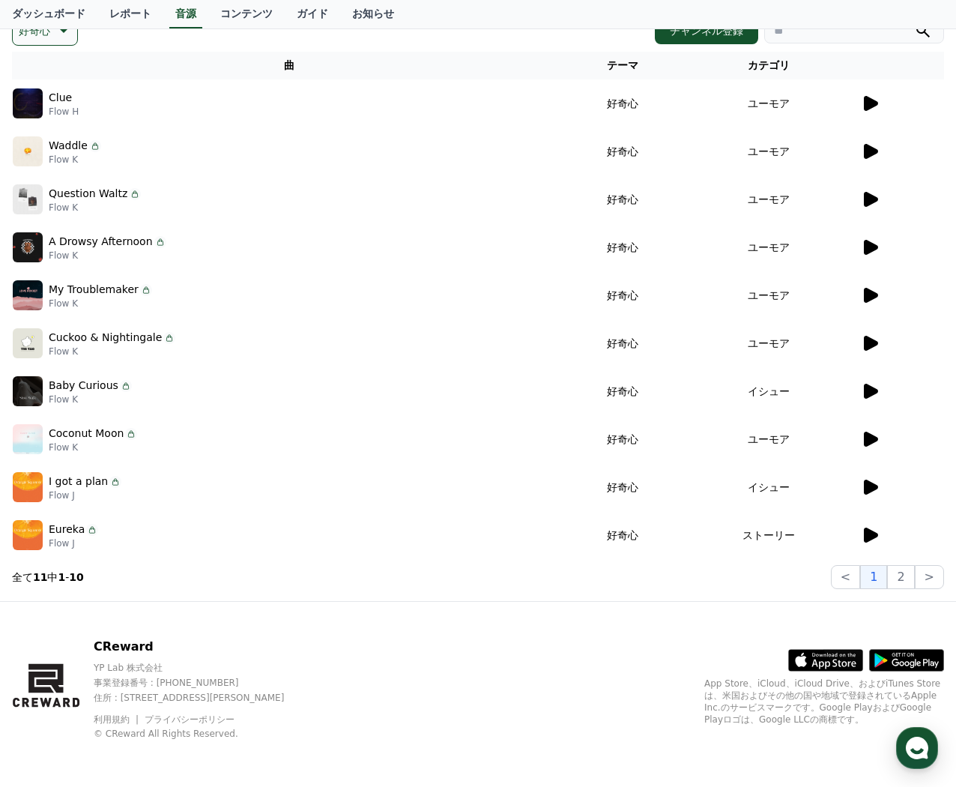
click at [875, 445] on icon at bounding box center [870, 439] width 18 height 18
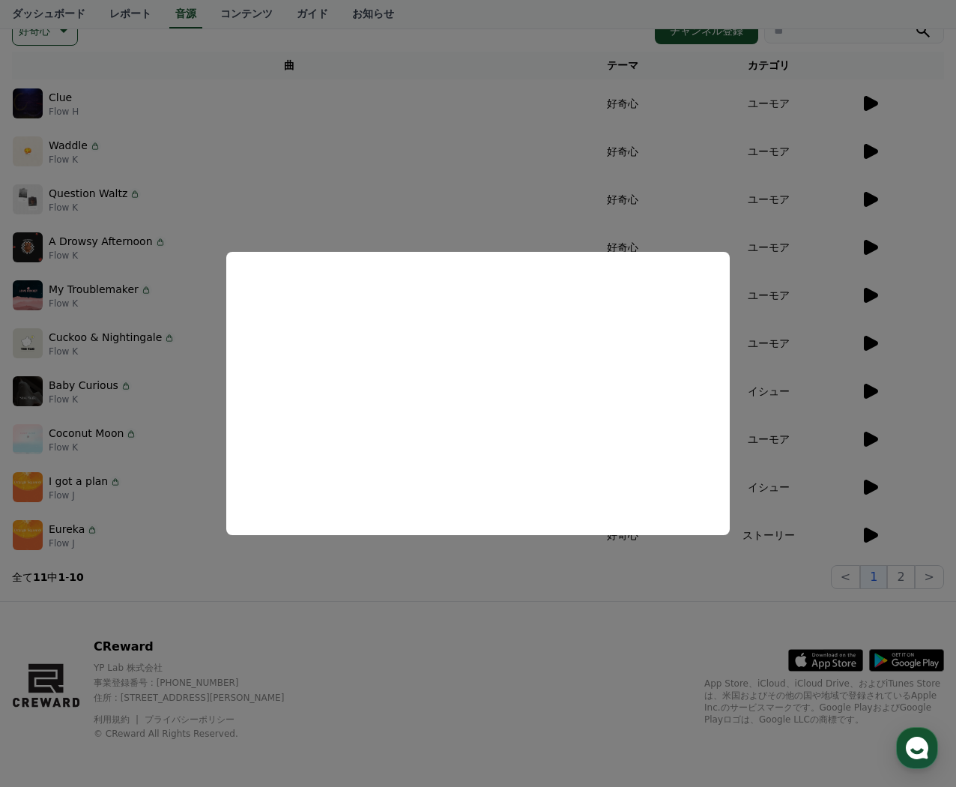
drag, startPoint x: 576, startPoint y: 593, endPoint x: 634, endPoint y: 589, distance: 58.6
click at [577, 597] on button "close modal" at bounding box center [478, 393] width 956 height 787
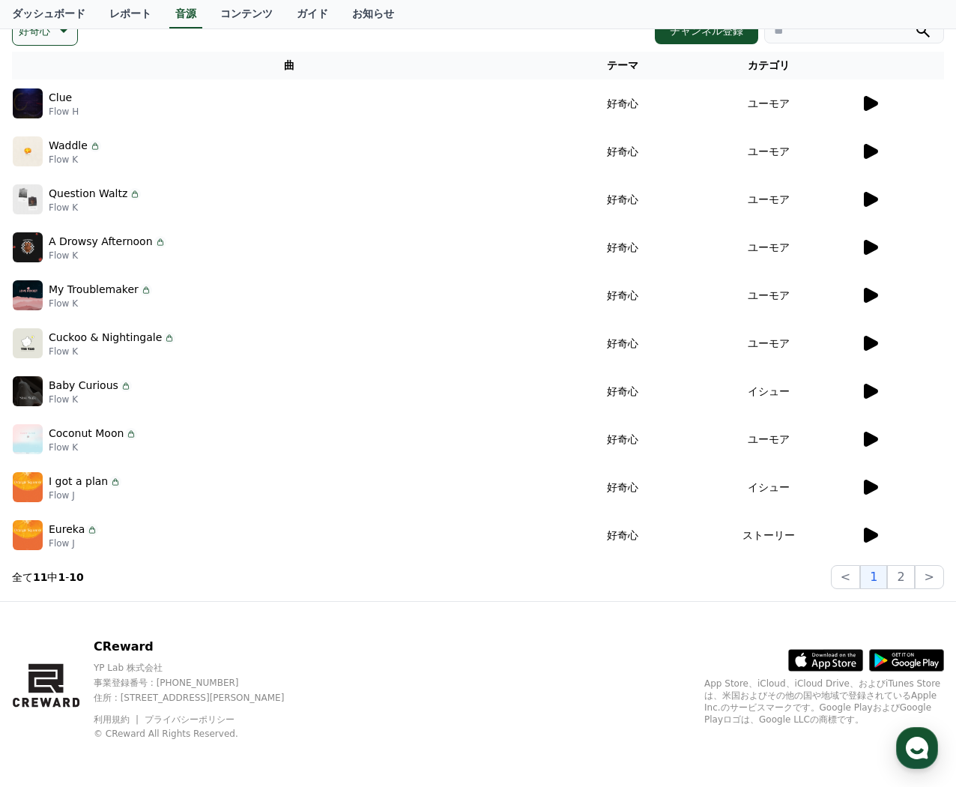
click at [874, 540] on icon at bounding box center [870, 535] width 18 height 18
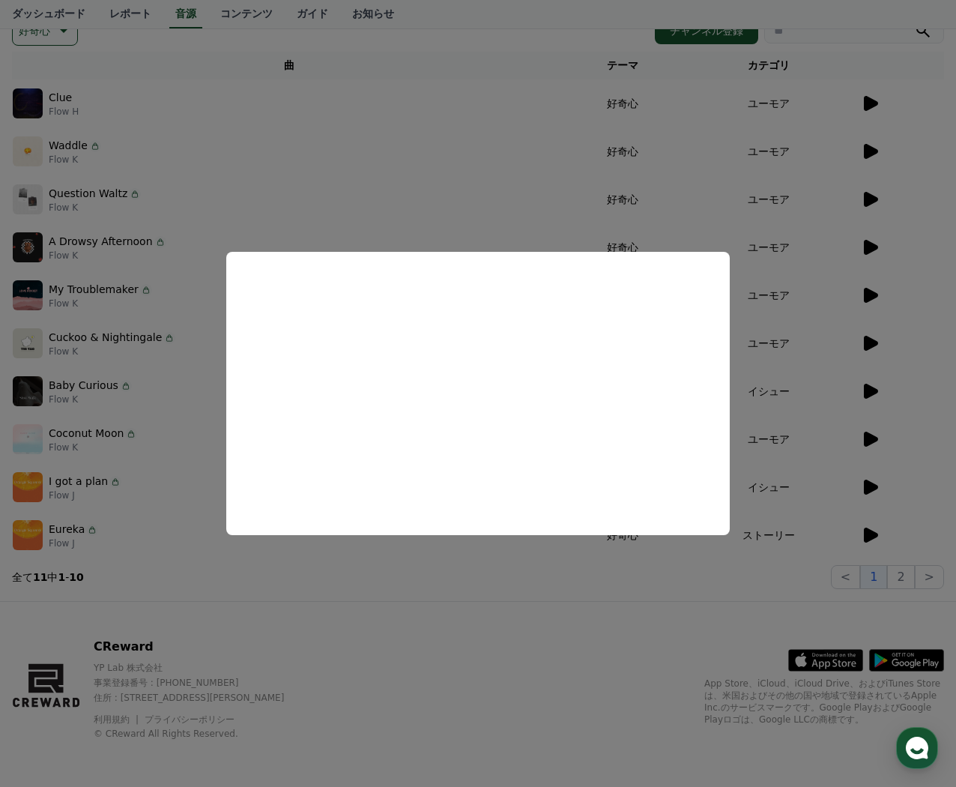
drag, startPoint x: 431, startPoint y: 616, endPoint x: 547, endPoint y: 616, distance: 116.2
click at [432, 616] on button "close modal" at bounding box center [478, 393] width 956 height 787
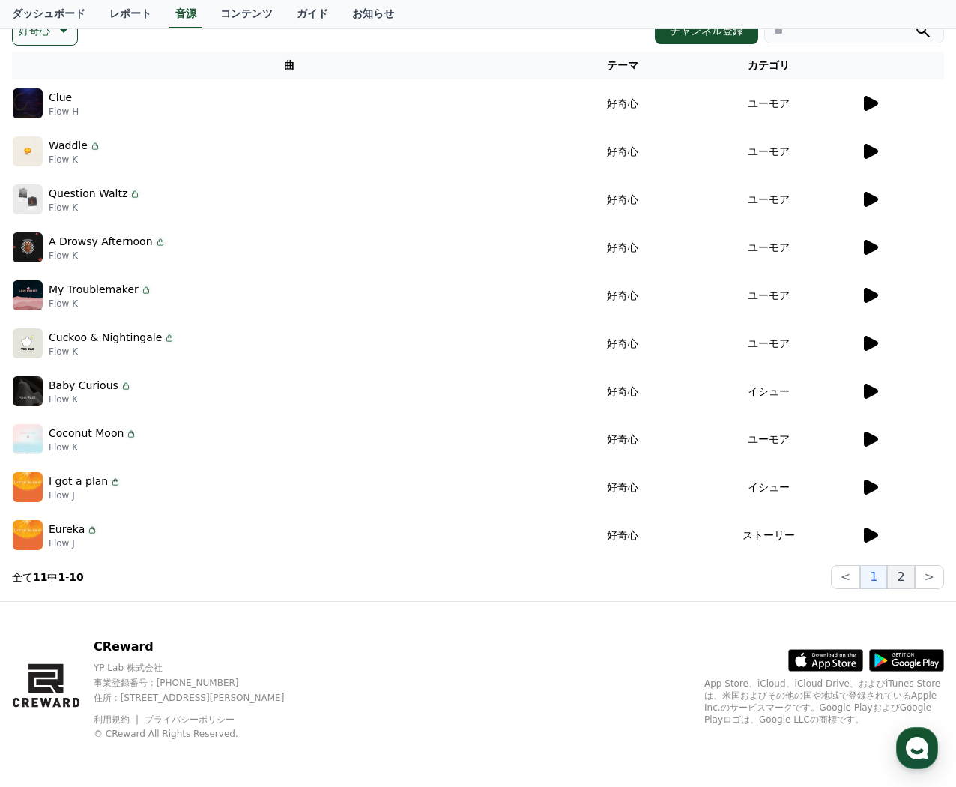
click at [902, 587] on button "2" at bounding box center [900, 577] width 27 height 24
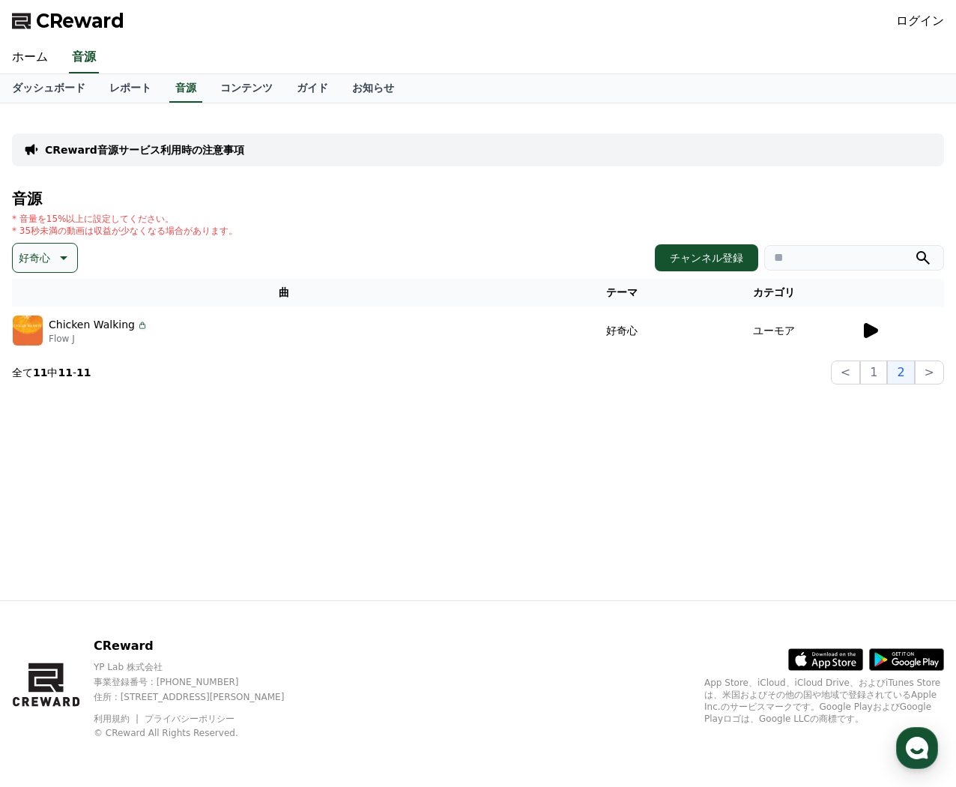
click at [881, 328] on div at bounding box center [902, 331] width 82 height 18
click at [902, 337] on div at bounding box center [902, 331] width 82 height 18
click at [893, 337] on div at bounding box center [902, 331] width 82 height 18
click at [882, 339] on td at bounding box center [902, 331] width 84 height 48
click at [880, 337] on div at bounding box center [902, 331] width 82 height 18
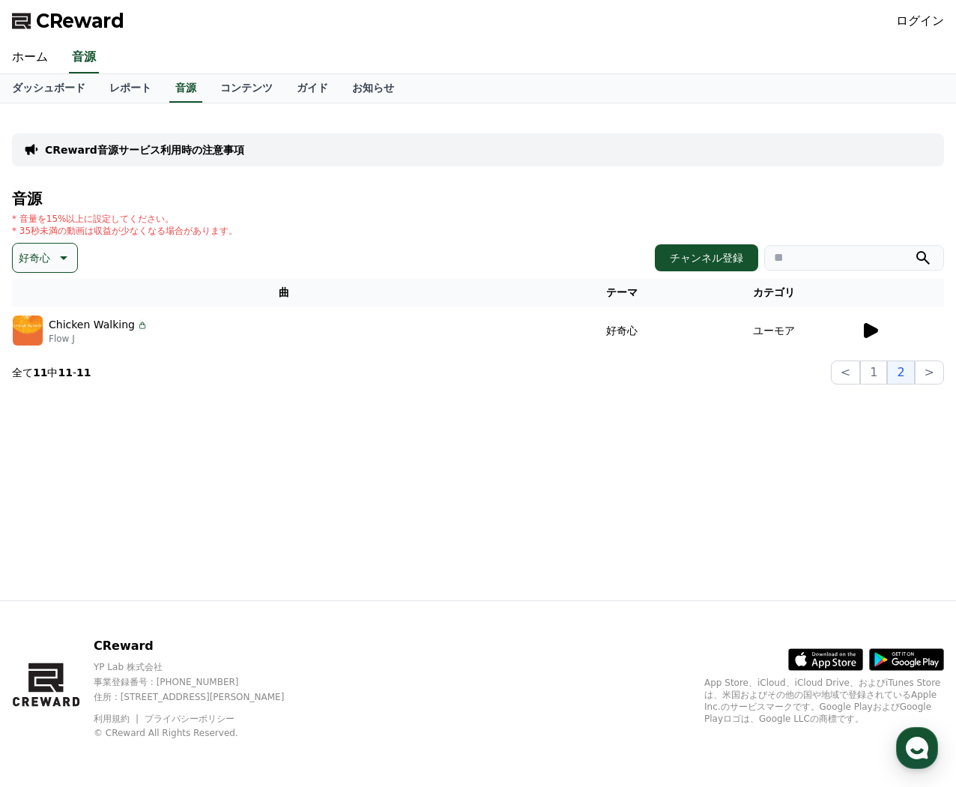
click at [868, 331] on icon at bounding box center [871, 330] width 14 height 15
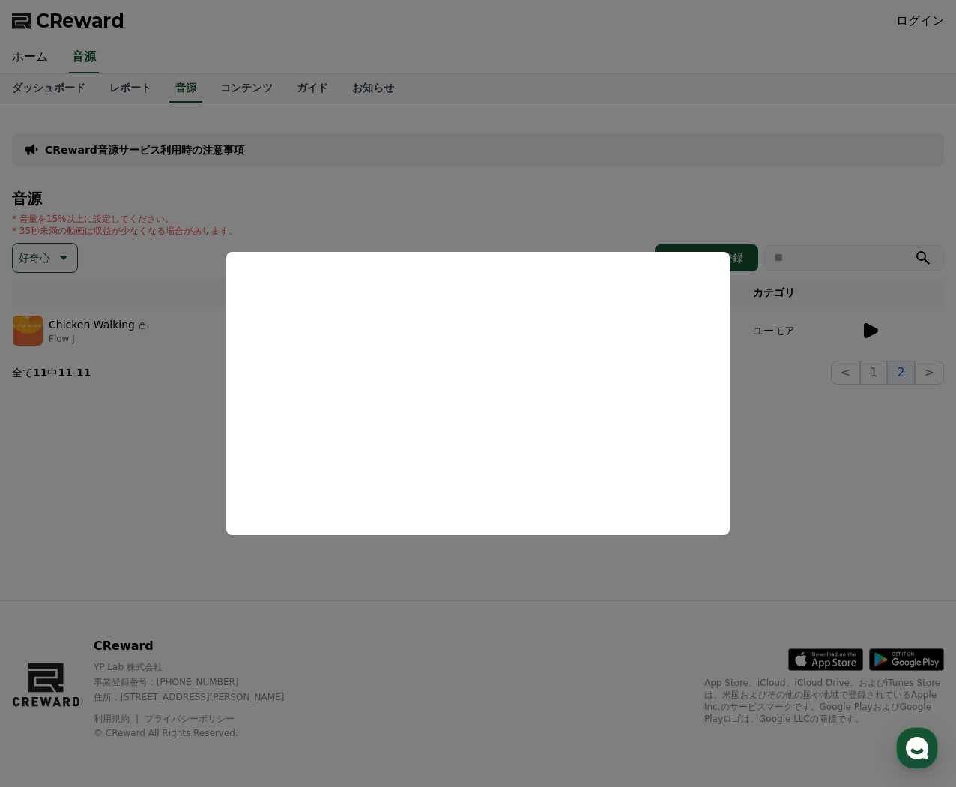
click at [196, 585] on button "close modal" at bounding box center [478, 393] width 956 height 787
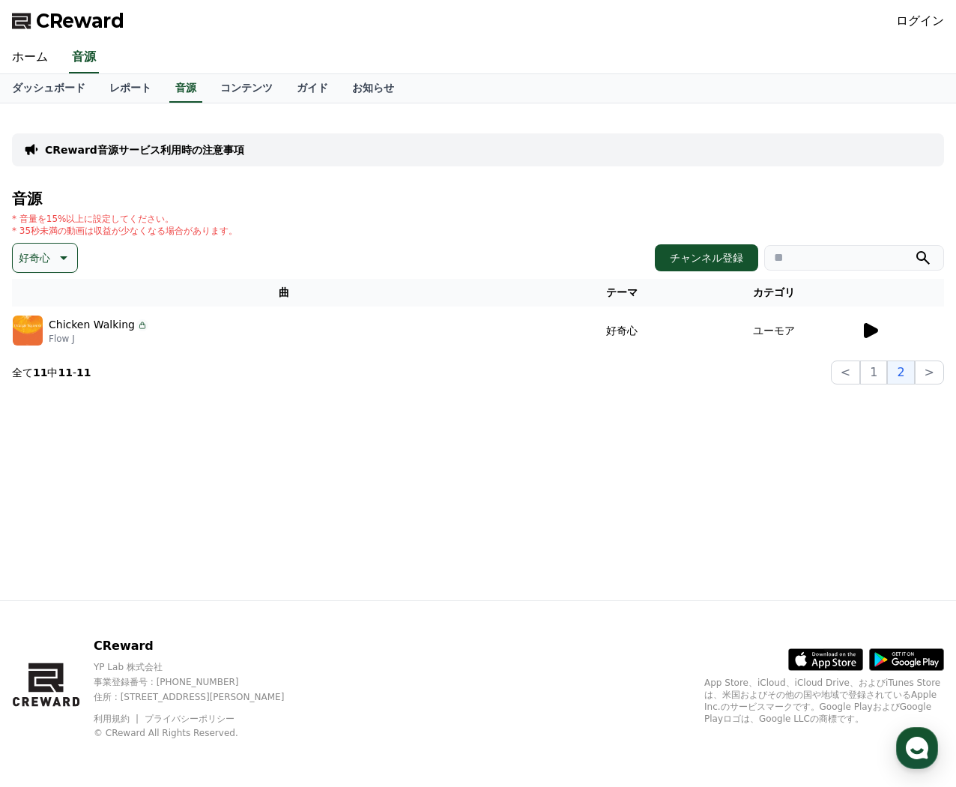
drag, startPoint x: 175, startPoint y: 13, endPoint x: 36, endPoint y: 19, distance: 138.8
click at [36, 19] on div "CReward ログイン" at bounding box center [478, 21] width 956 height 42
copy span "CReward"
